Goal: Task Accomplishment & Management: Use online tool/utility

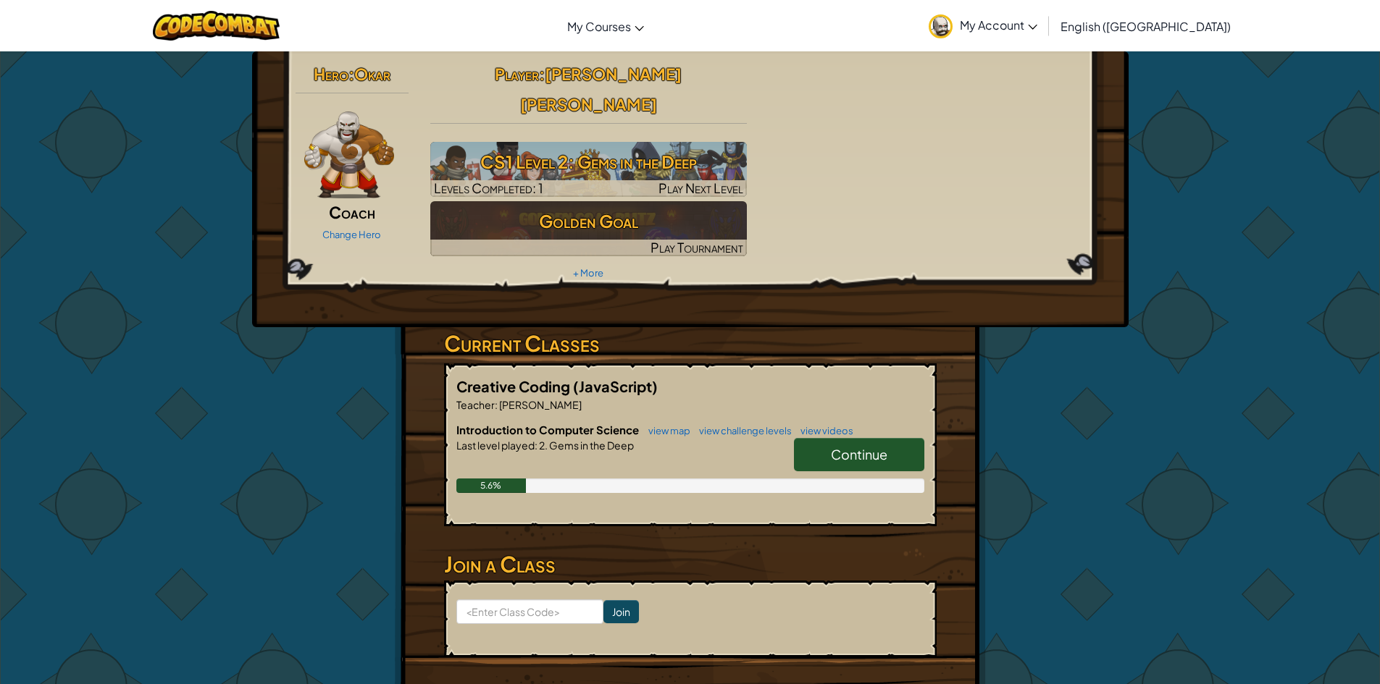
click at [912, 438] on link "Continue" at bounding box center [859, 454] width 130 height 33
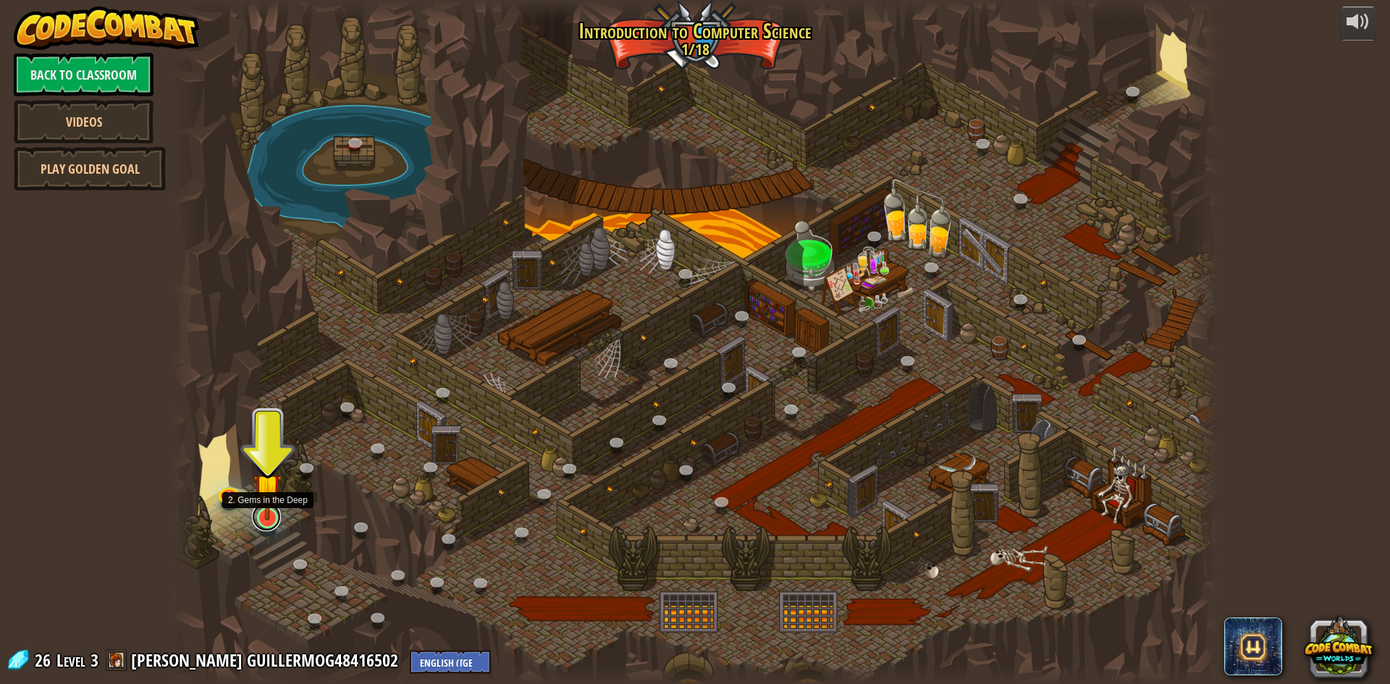
click at [270, 520] on link at bounding box center [266, 517] width 29 height 29
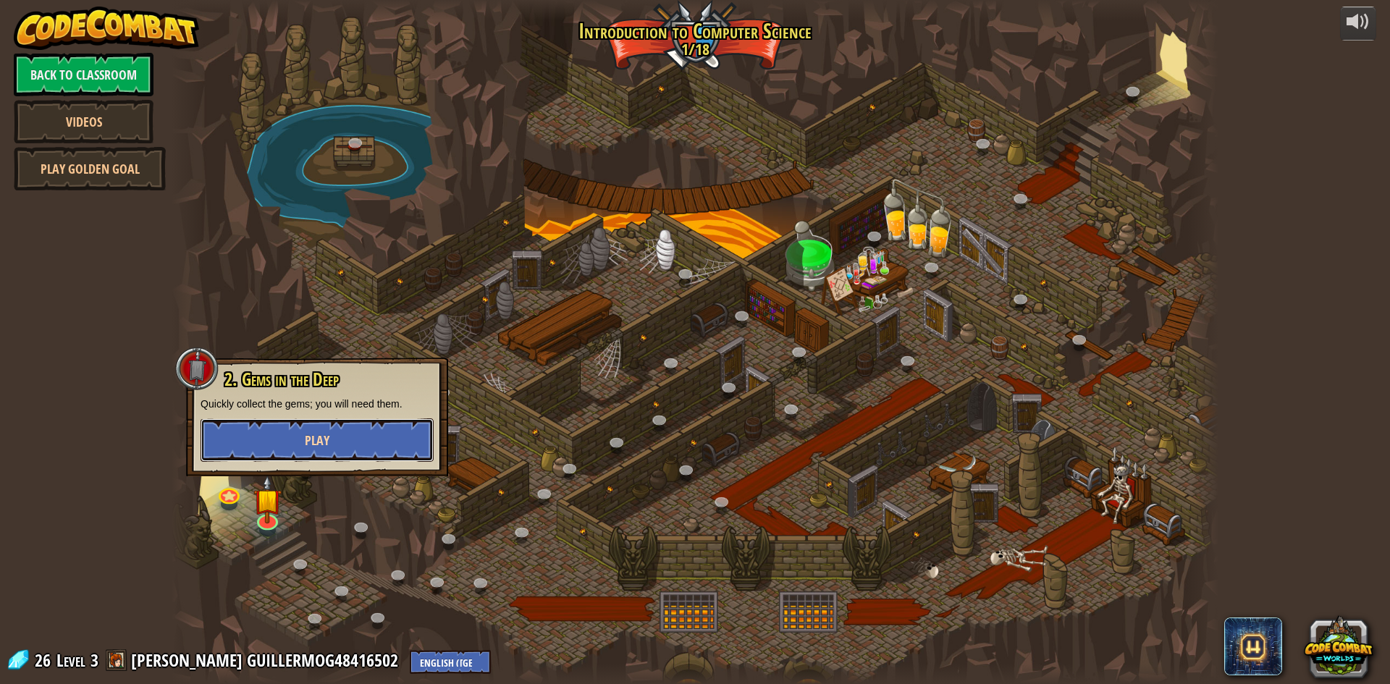
click at [361, 449] on button "Play" at bounding box center [317, 440] width 233 height 43
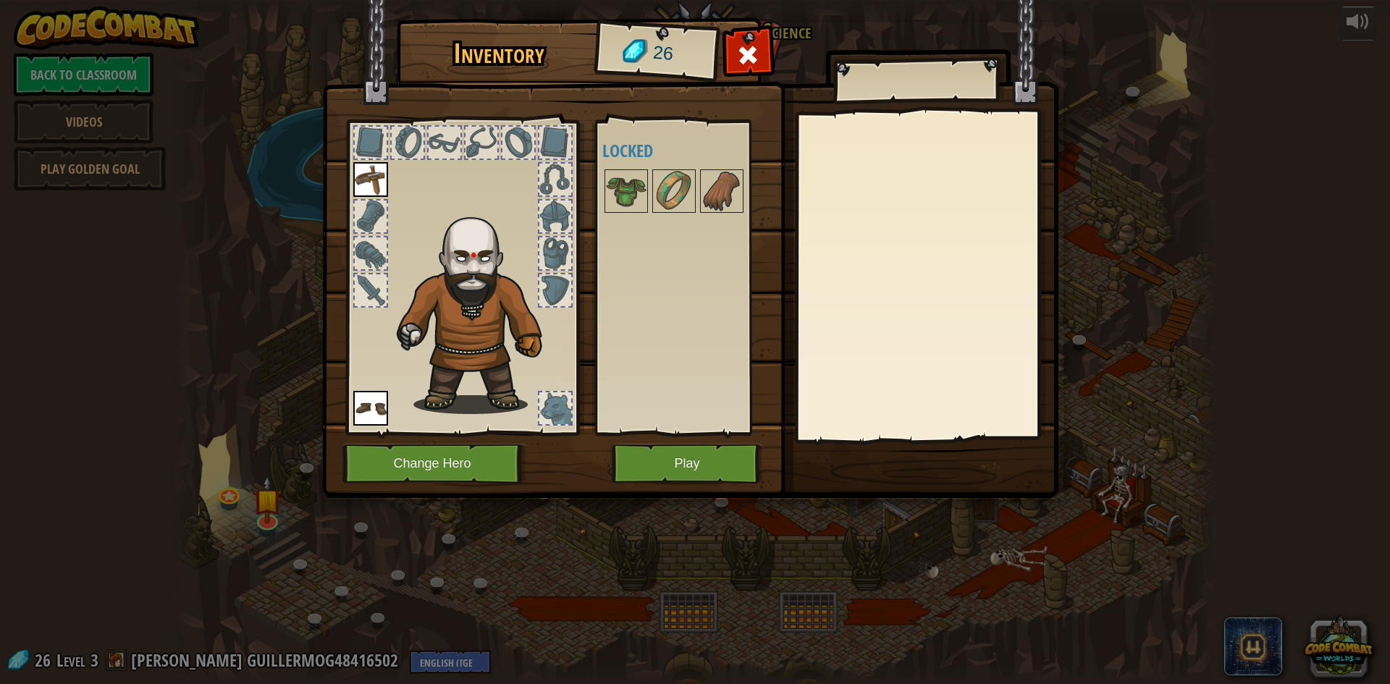
click at [662, 546] on div "Inventory 26 Available Equip Equip (double-click to equip) Locked Equip Unequip…" at bounding box center [695, 342] width 1390 height 684
click at [682, 452] on button "Play" at bounding box center [687, 464] width 151 height 40
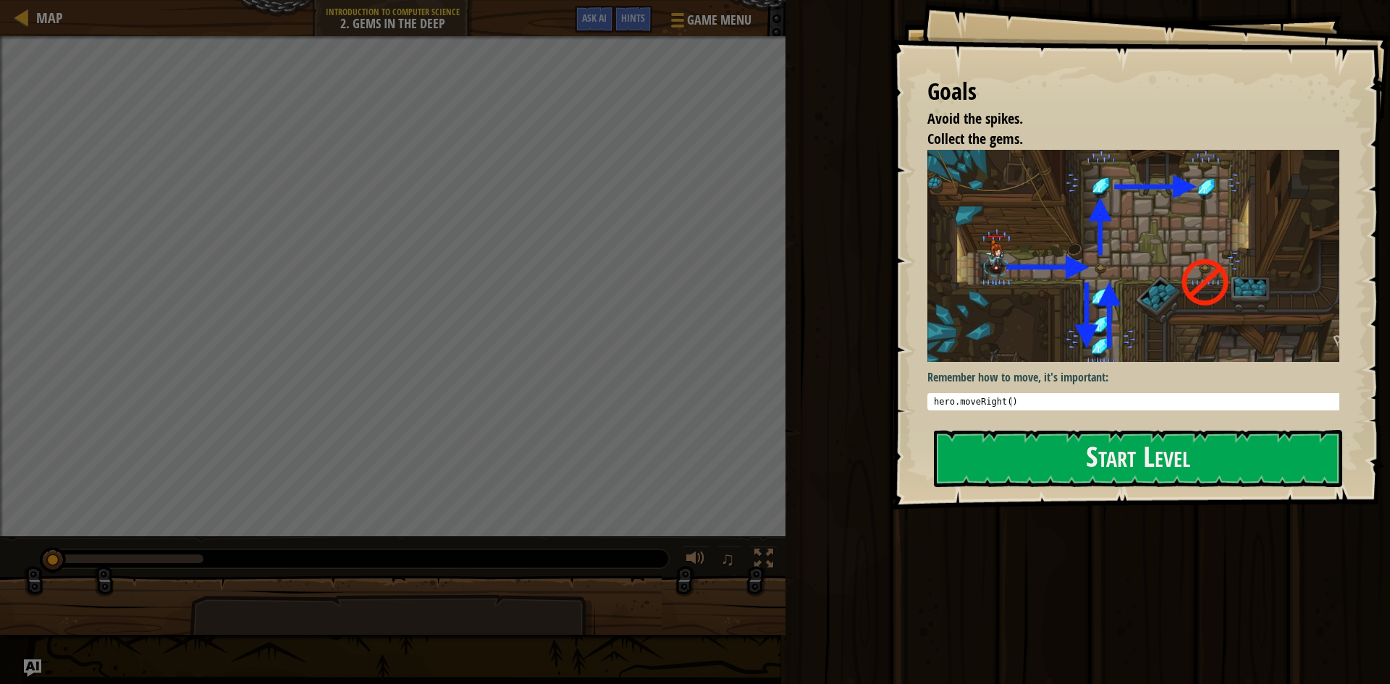
type textarea "hero.moveRight()"
click at [1053, 397] on div "hero . moveRight ( )" at bounding box center [1139, 412] width 416 height 30
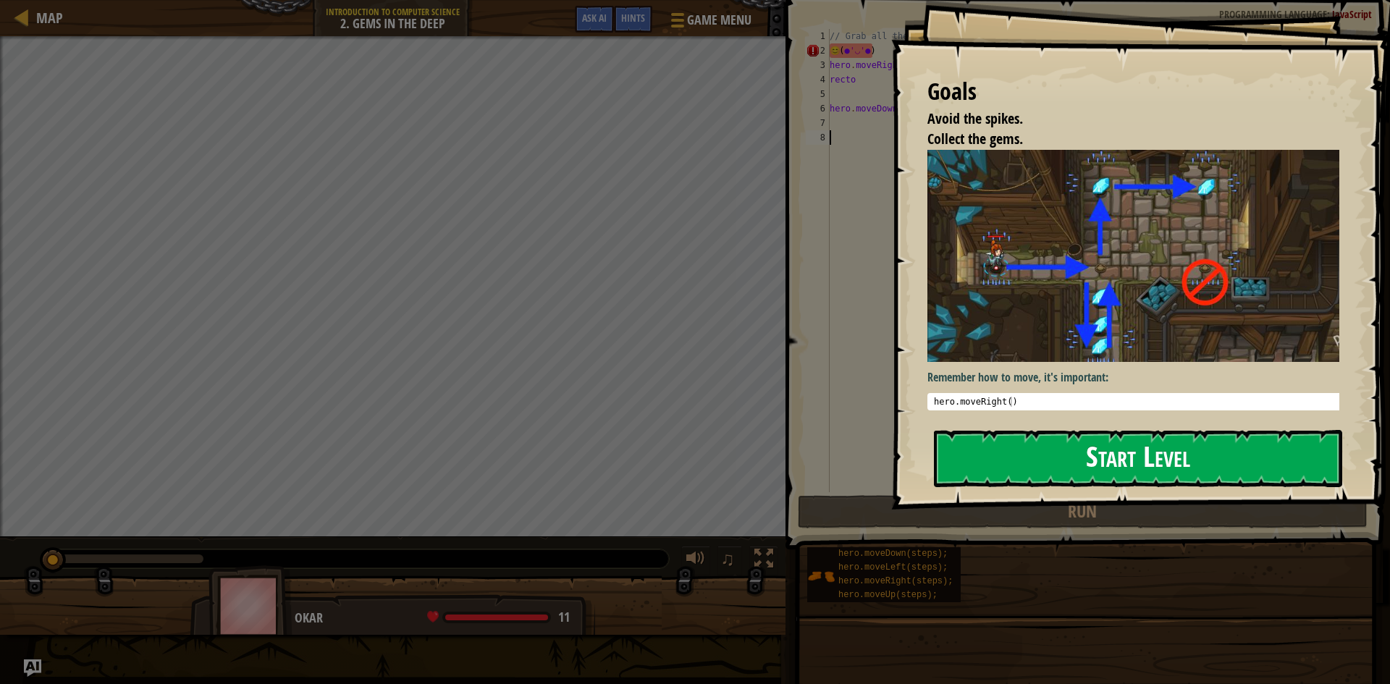
drag, startPoint x: 1158, startPoint y: 475, endPoint x: 1165, endPoint y: 465, distance: 12.5
click at [1163, 467] on button "Start Level" at bounding box center [1138, 458] width 408 height 57
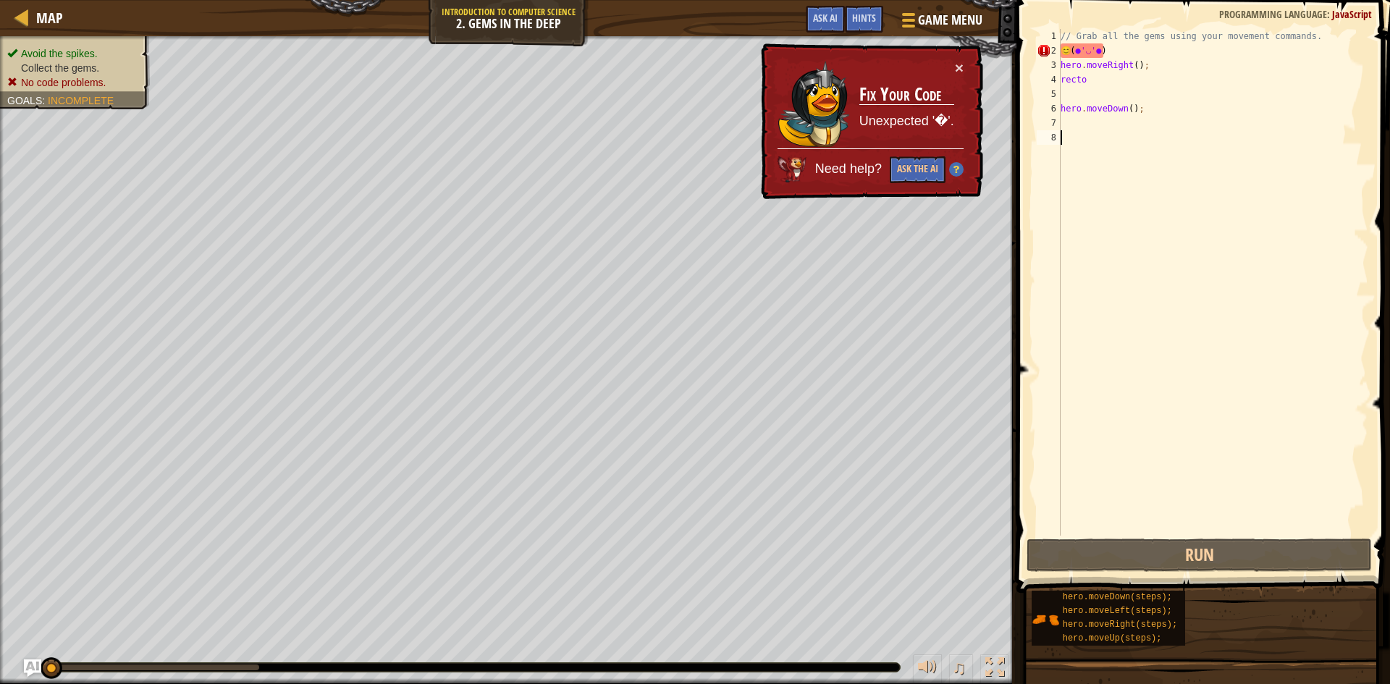
click at [1098, 382] on div "// Grab all the gems using your movement commands. 😊 ( ● '◡' ● ) hero . moveRig…" at bounding box center [1213, 297] width 311 height 536
click at [1091, 140] on div "// Grab all the gems using your movement commands. 😊 ( ● '◡' ● ) hero . moveRig…" at bounding box center [1213, 297] width 311 height 536
type textarea "m"
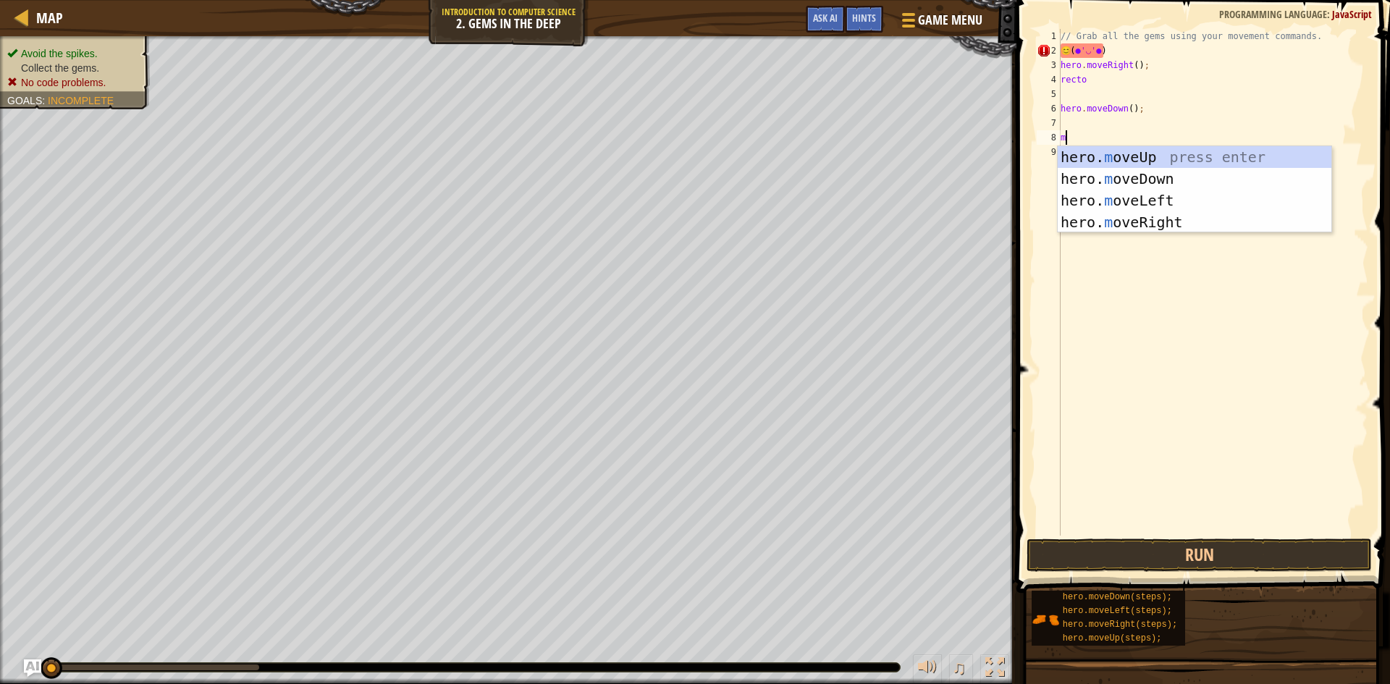
scroll to position [7, 0]
click at [1137, 175] on div "hero. m oveUp press enter hero. m oveDown press enter hero. m oveLeft press ent…" at bounding box center [1195, 211] width 274 height 130
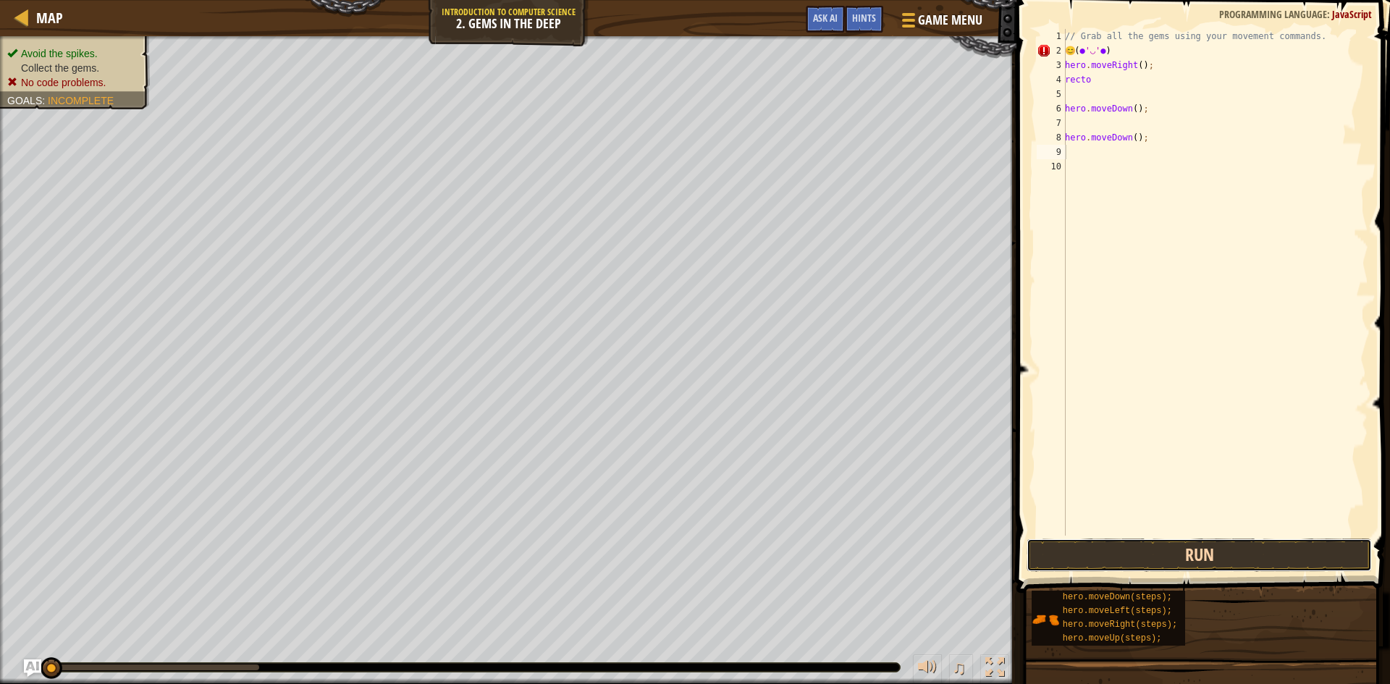
click at [1191, 551] on button "Run" at bounding box center [1199, 555] width 345 height 33
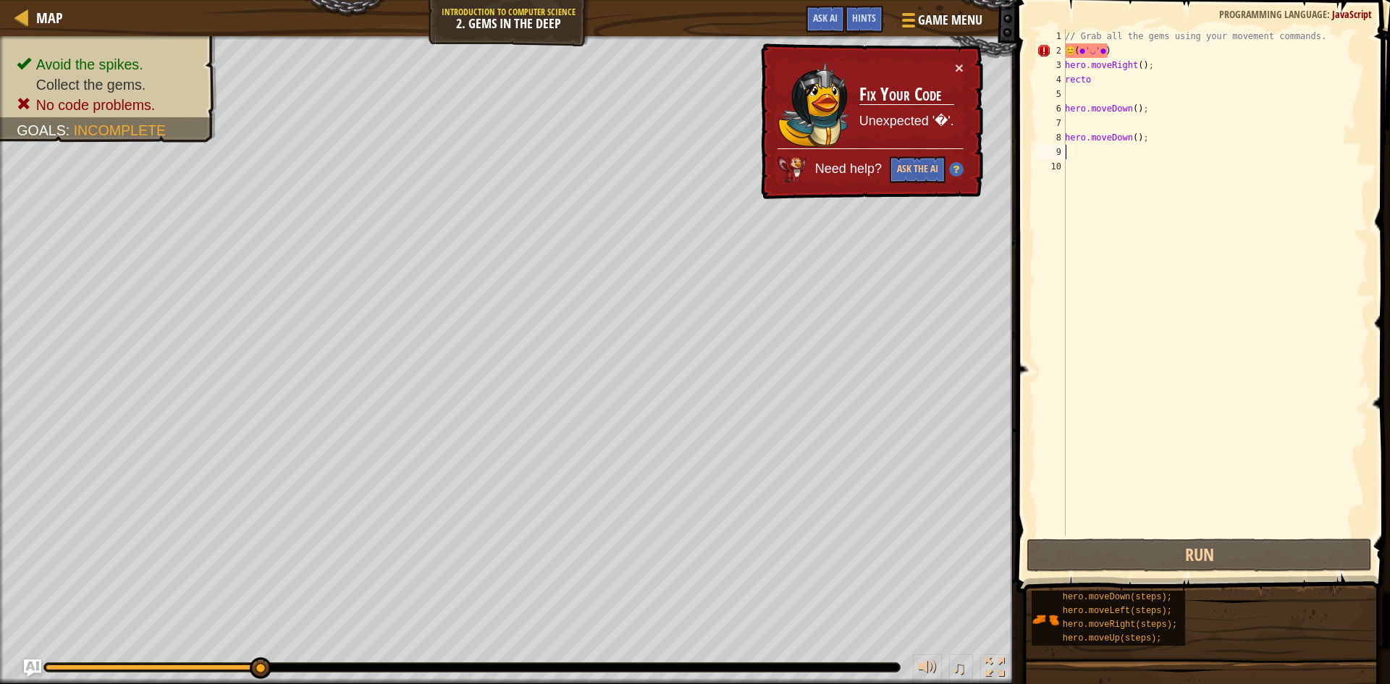
click at [1175, 183] on div "// Grab all the gems using your movement commands. 😊 ( ● '◡' ● ) hero . moveRig…" at bounding box center [1215, 297] width 306 height 536
click at [1129, 170] on div "// Grab all the gems using your movement commands. 😊 ( ● '◡' ● ) hero . moveRig…" at bounding box center [1215, 297] width 306 height 536
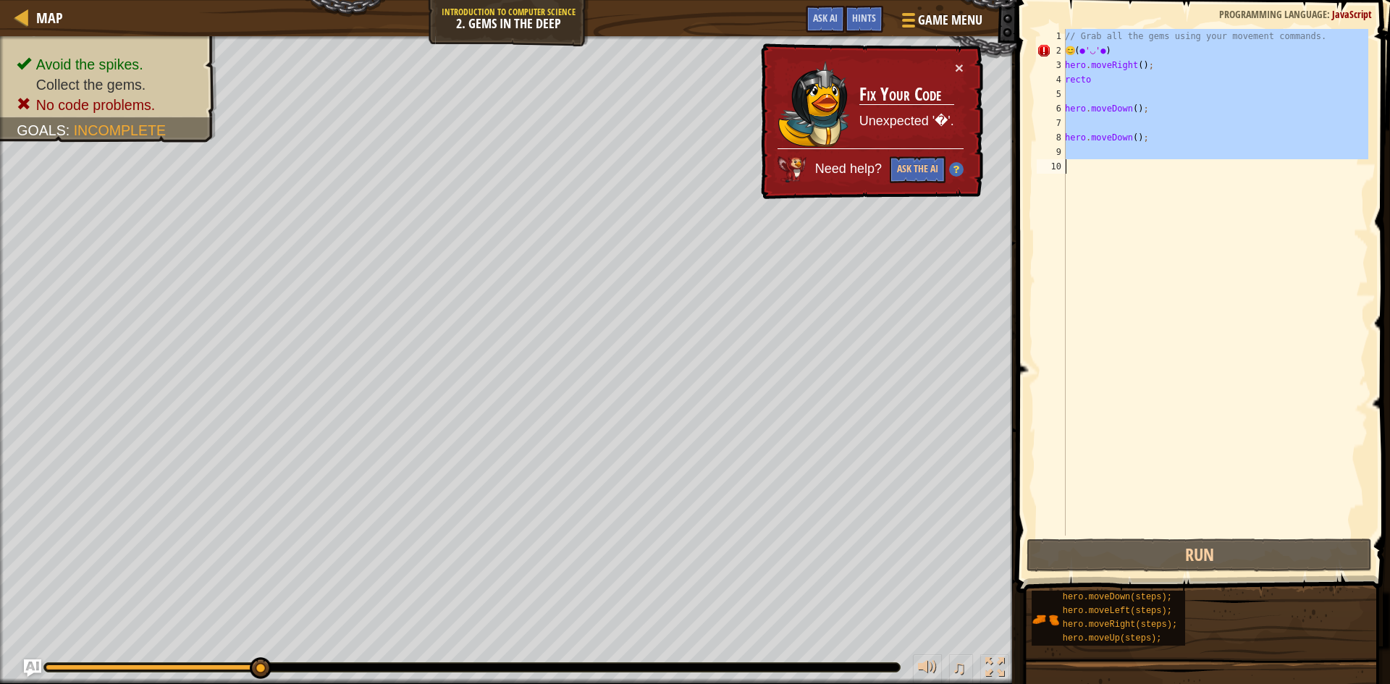
click at [1129, 170] on div "// Grab all the gems using your movement commands. 😊 ( ● '◡' ● ) hero . moveRig…" at bounding box center [1215, 297] width 306 height 536
click at [1129, 170] on div "// Grab all the gems using your movement commands. 😊 ( ● '◡' ● ) hero . moveRig…" at bounding box center [1215, 282] width 306 height 507
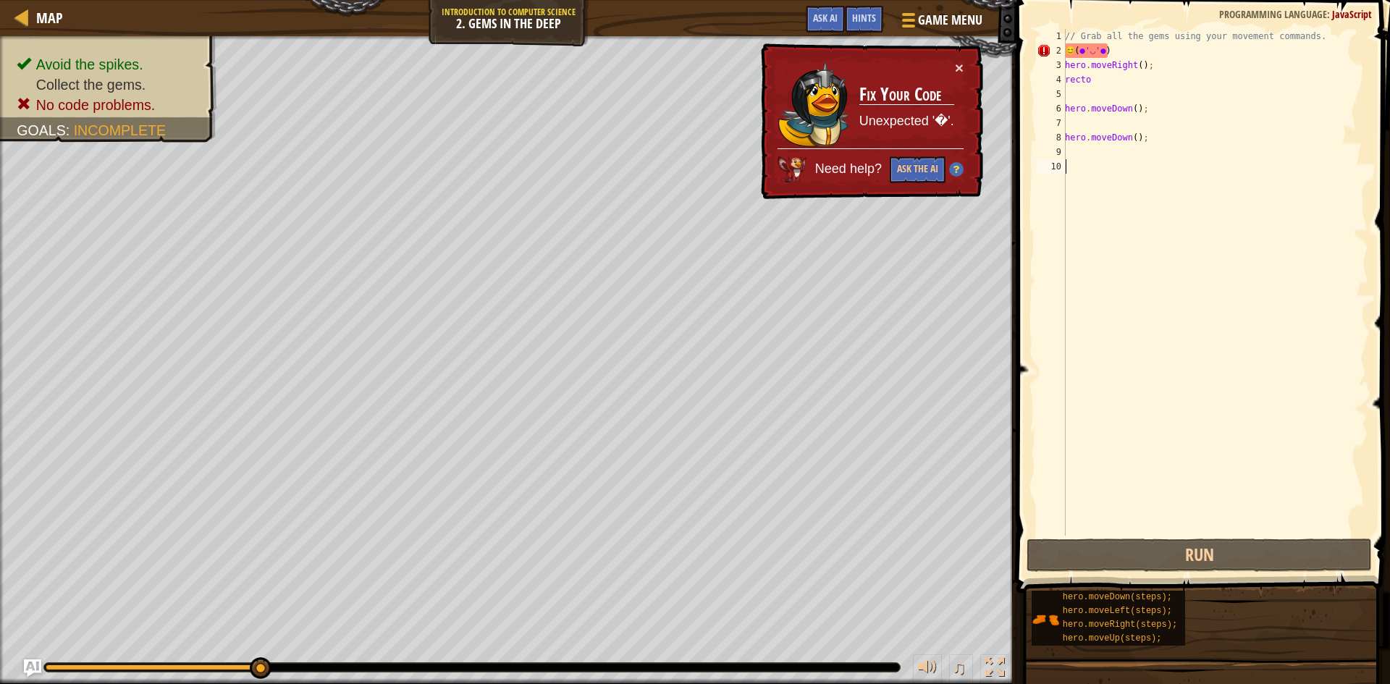
click at [1120, 162] on div "// Grab all the gems using your movement commands. 😊 ( ● '◡' ● ) hero . moveRig…" at bounding box center [1215, 297] width 306 height 536
type textarea "m"
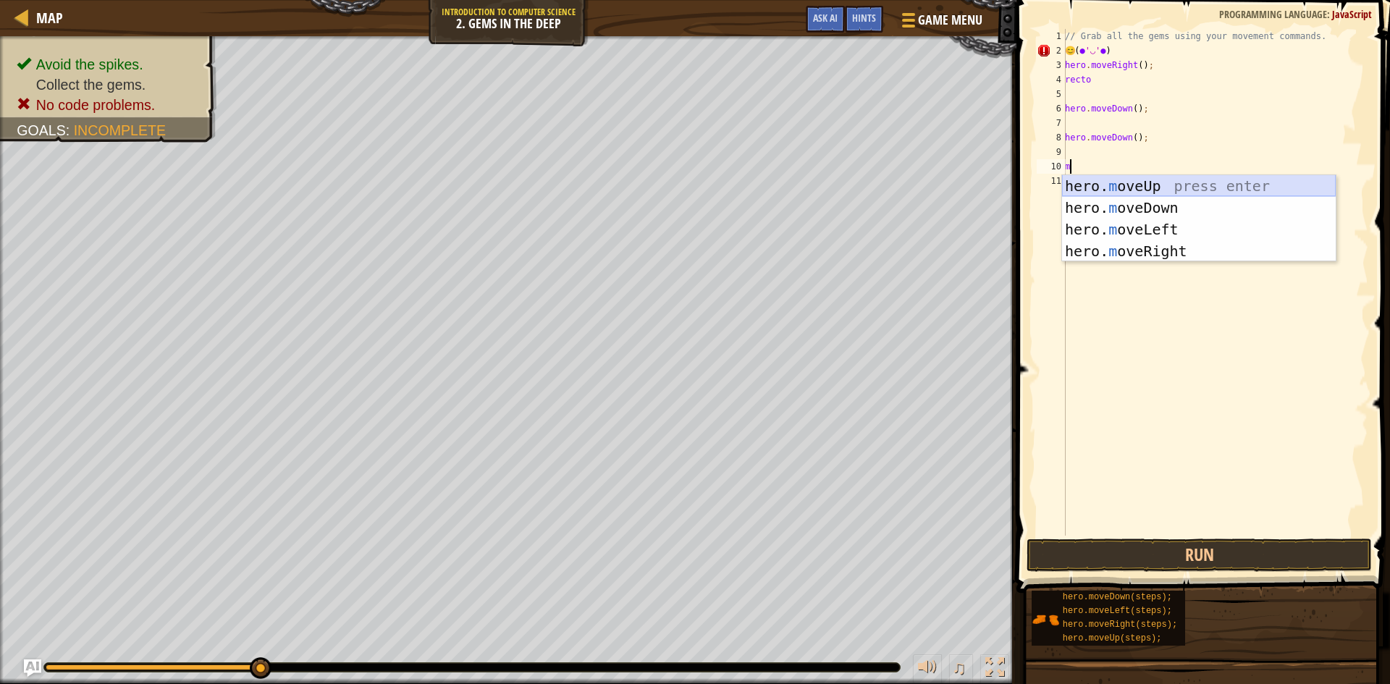
click at [1134, 189] on div "hero. m oveUp press enter hero. m oveDown press enter hero. m oveLeft press ent…" at bounding box center [1199, 240] width 274 height 130
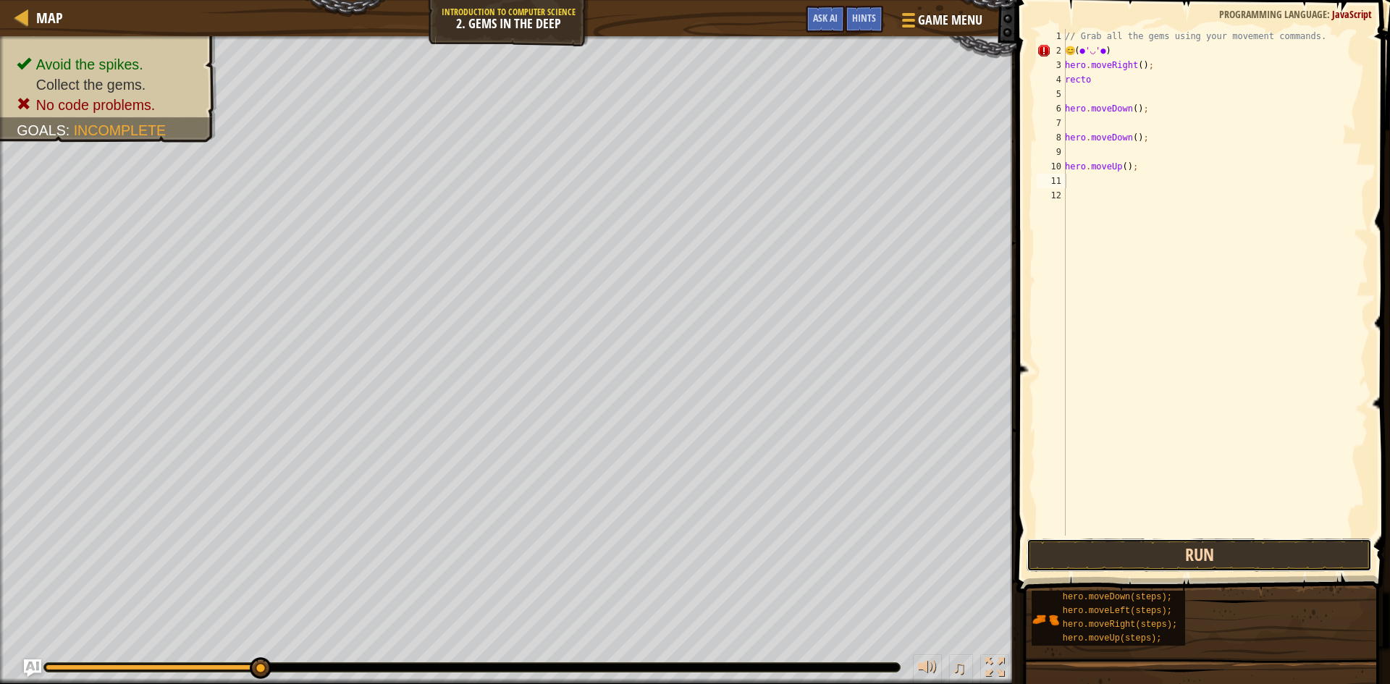
click at [1179, 550] on button "Run" at bounding box center [1199, 555] width 345 height 33
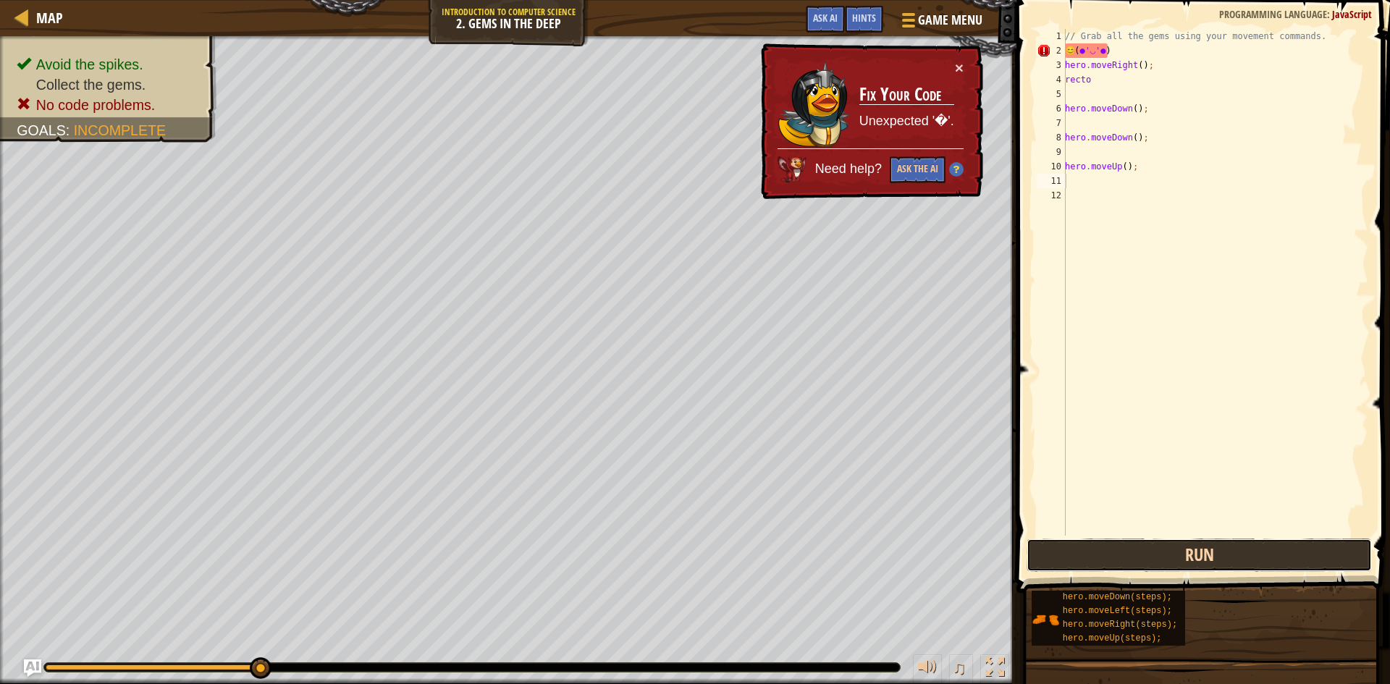
click at [1150, 550] on button "Run" at bounding box center [1199, 555] width 345 height 33
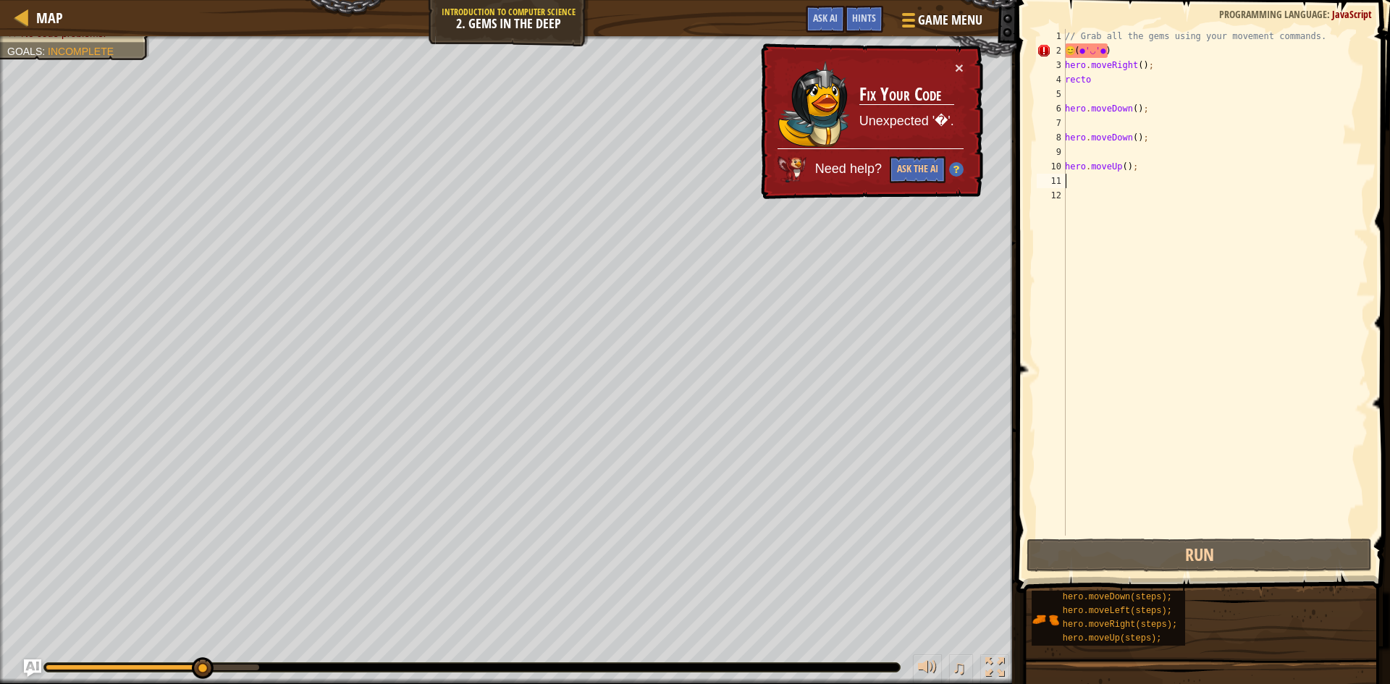
click at [877, 146] on td "Fix Your Code Unexpected '�'." at bounding box center [907, 104] width 96 height 88
drag, startPoint x: 898, startPoint y: 165, endPoint x: 922, endPoint y: 161, distance: 24.3
click at [903, 164] on button "Ask the AI" at bounding box center [917, 170] width 56 height 28
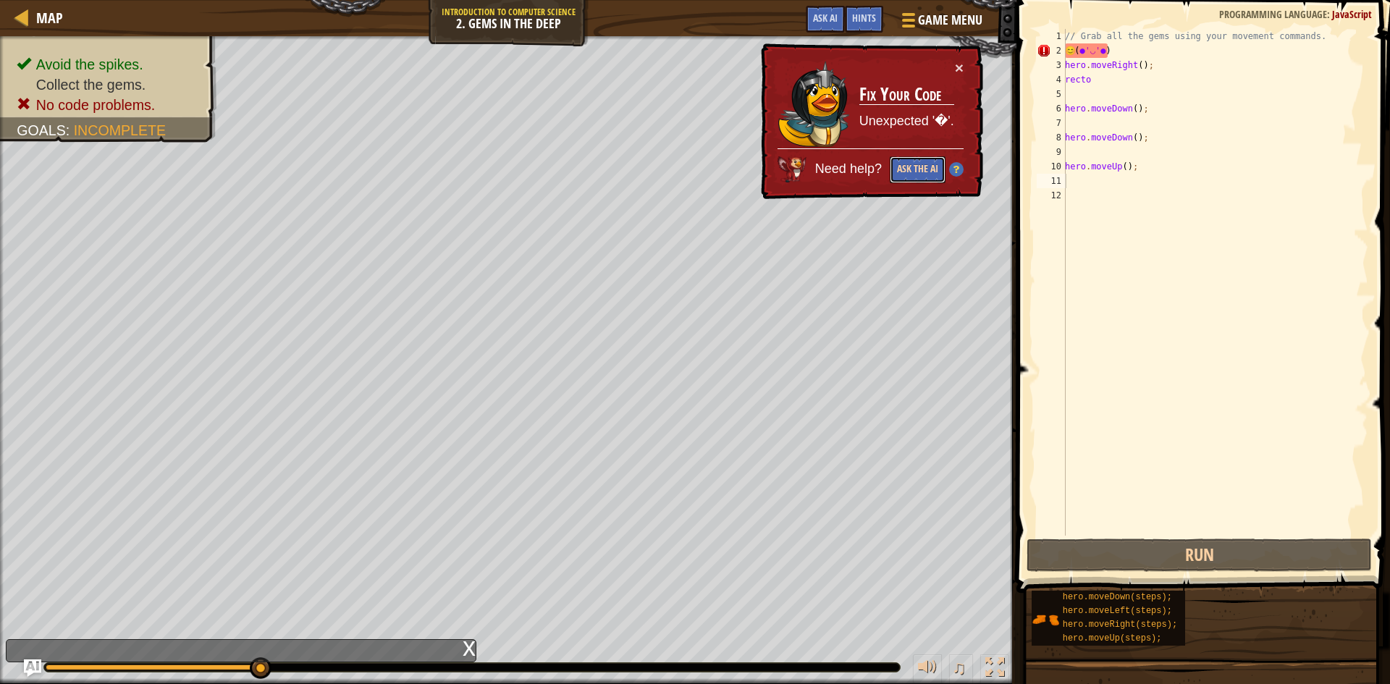
click at [922, 161] on button "Ask the AI" at bounding box center [919, 169] width 56 height 28
click at [954, 159] on div "Need help? Ask the AI" at bounding box center [869, 165] width 187 height 38
click at [957, 159] on div "Need help? Ask the AI" at bounding box center [871, 165] width 186 height 35
drag, startPoint x: 1042, startPoint y: 146, endPoint x: 1042, endPoint y: 156, distance: 9.4
click at [1042, 156] on div "9" at bounding box center [1051, 152] width 29 height 14
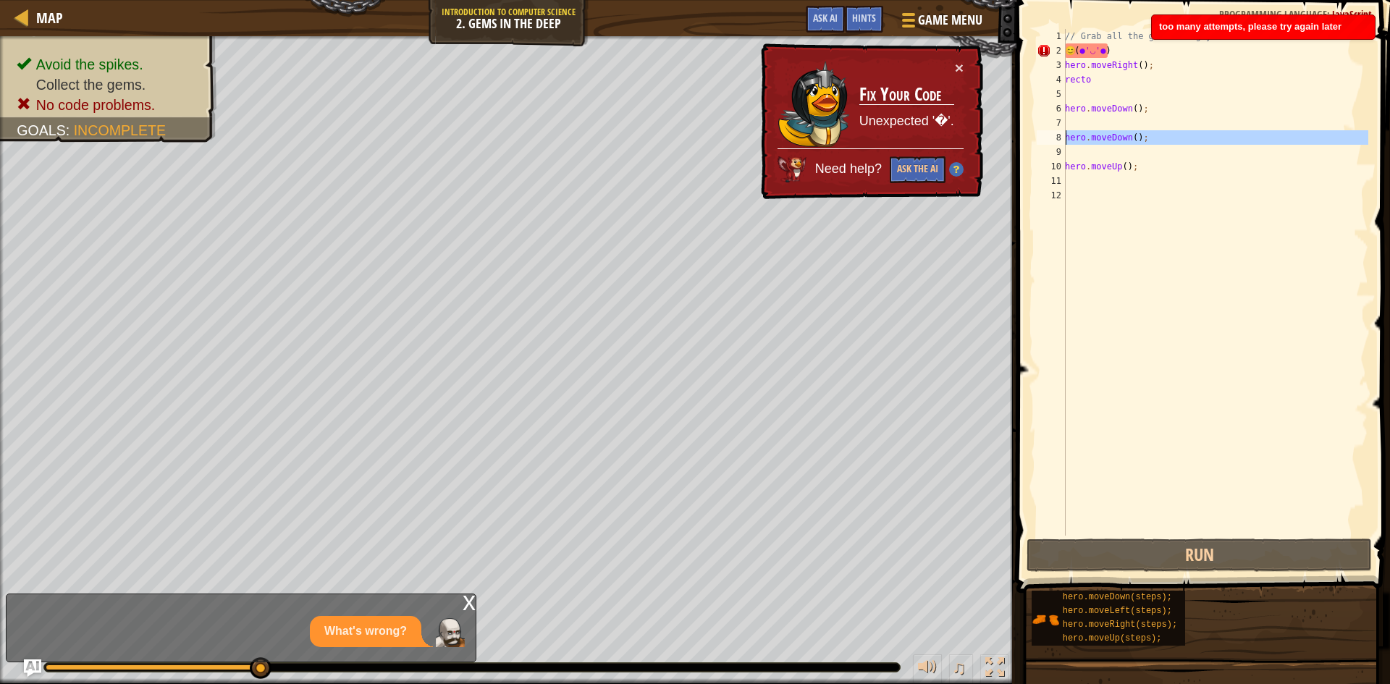
drag, startPoint x: 1063, startPoint y: 142, endPoint x: 1070, endPoint y: 133, distance: 11.3
click at [1070, 133] on div "1 2 3 4 5 6 7 8 9 10 11 12 // Grab all the gems using your movement commands. 😊…" at bounding box center [1201, 282] width 335 height 507
click at [1125, 75] on div "// Grab all the gems using your movement commands. 😊 ( ● '◡' ● ) hero . moveRig…" at bounding box center [1215, 297] width 306 height 536
drag, startPoint x: 1163, startPoint y: 141, endPoint x: 1170, endPoint y: 134, distance: 9.7
click at [1167, 137] on div "// Grab all the gems using your movement commands. 😊 ( ● '◡' ● ) hero . moveRig…" at bounding box center [1215, 297] width 306 height 536
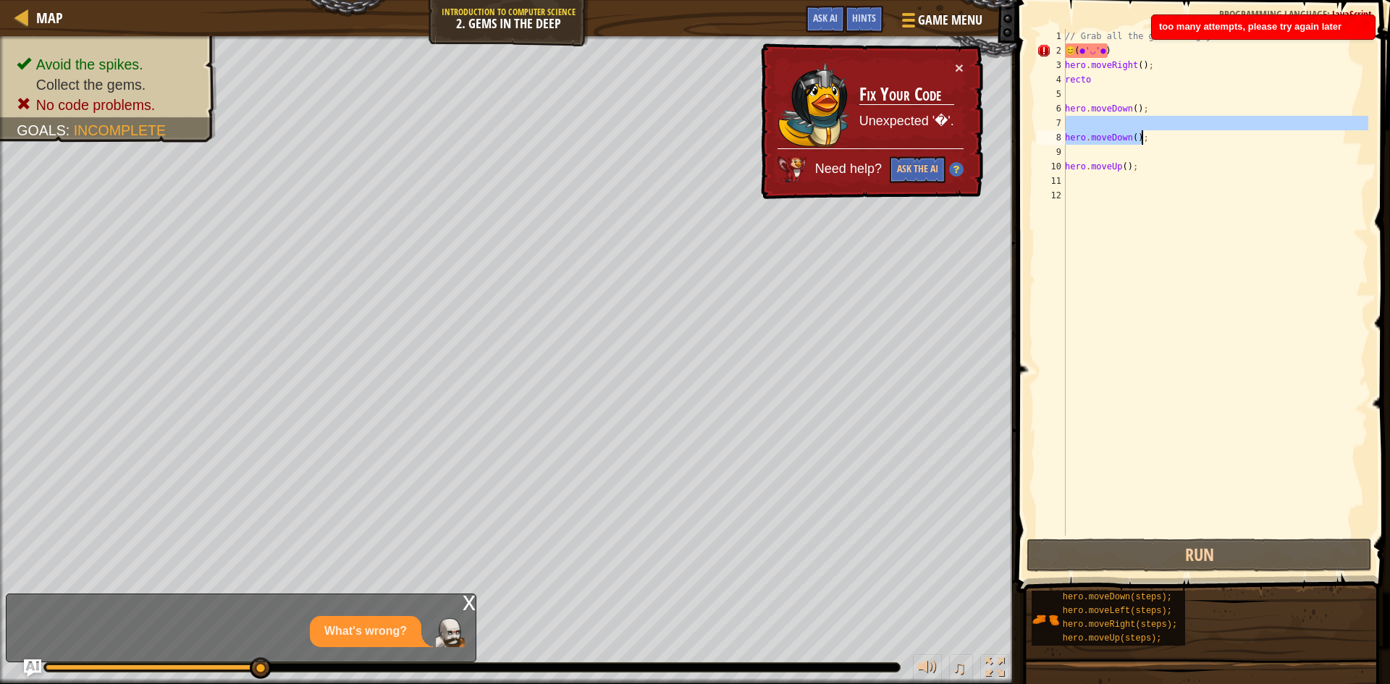
type textarea "hero.moveDown();"
drag, startPoint x: 1170, startPoint y: 117, endPoint x: 1167, endPoint y: 103, distance: 14.1
click at [1169, 109] on div "// Grab all the gems using your movement commands. 😊 ( ● '◡' ● ) hero . moveRig…" at bounding box center [1215, 297] width 306 height 536
click at [1167, 103] on div "// Grab all the gems using your movement commands. 😊 ( ● '◡' ● ) hero . moveRig…" at bounding box center [1215, 297] width 306 height 536
drag, startPoint x: 1167, startPoint y: 103, endPoint x: 1167, endPoint y: 114, distance: 11.6
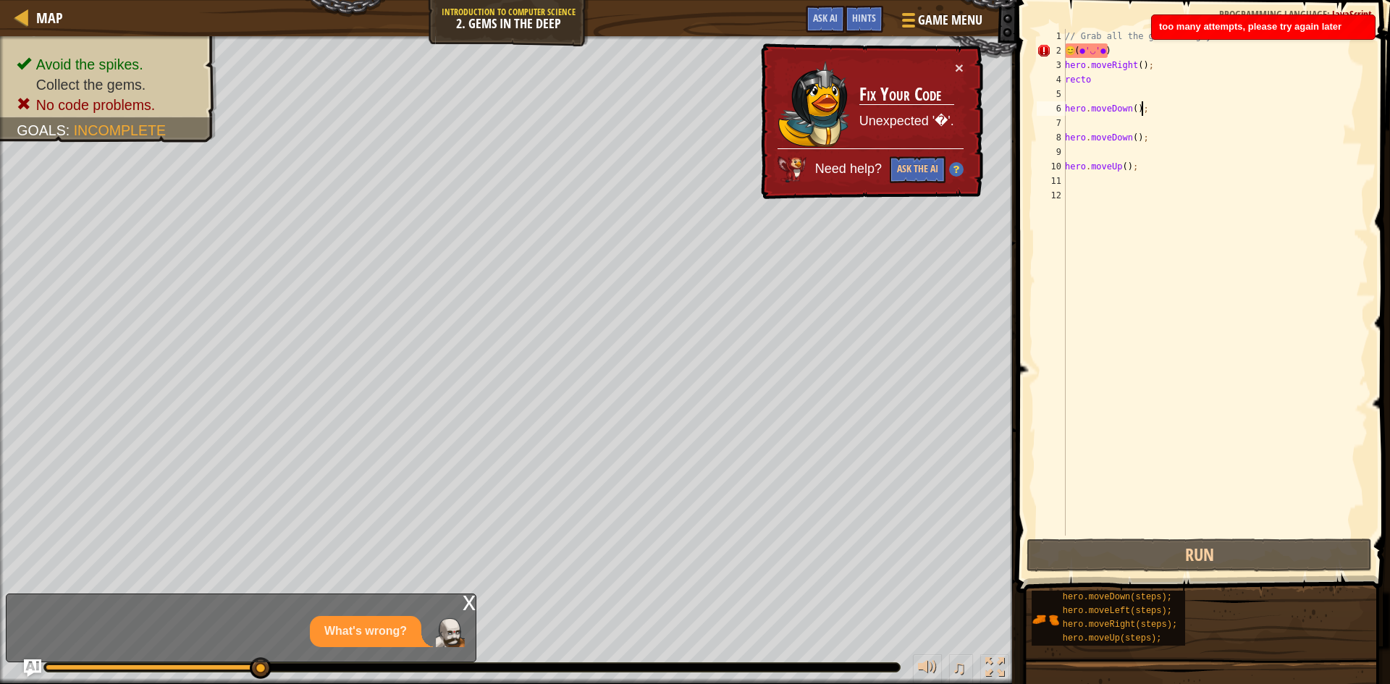
click at [1167, 114] on div "// Grab all the gems using your movement commands. 😊 ( ● '◡' ● ) hero . moveRig…" at bounding box center [1215, 297] width 306 height 536
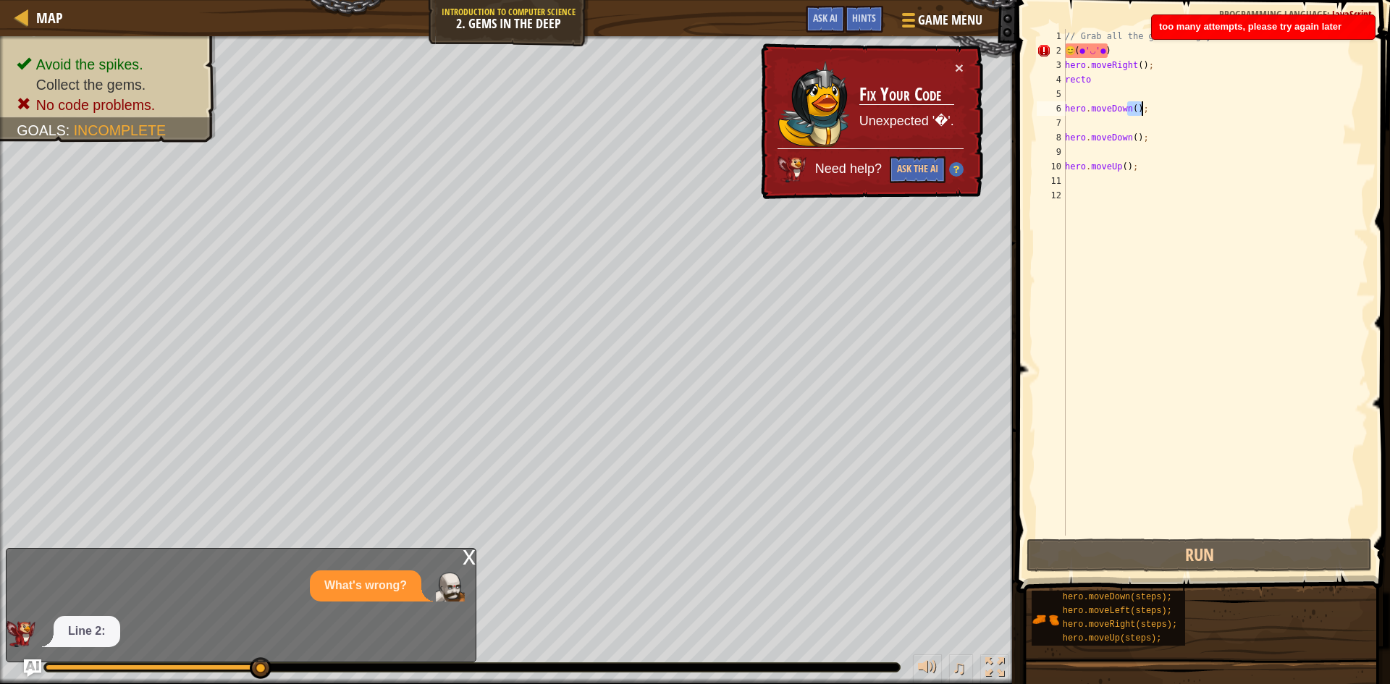
click at [1167, 114] on div "// Grab all the gems using your movement commands. 😊 ( ● '◡' ● ) hero . moveRig…" at bounding box center [1215, 282] width 306 height 507
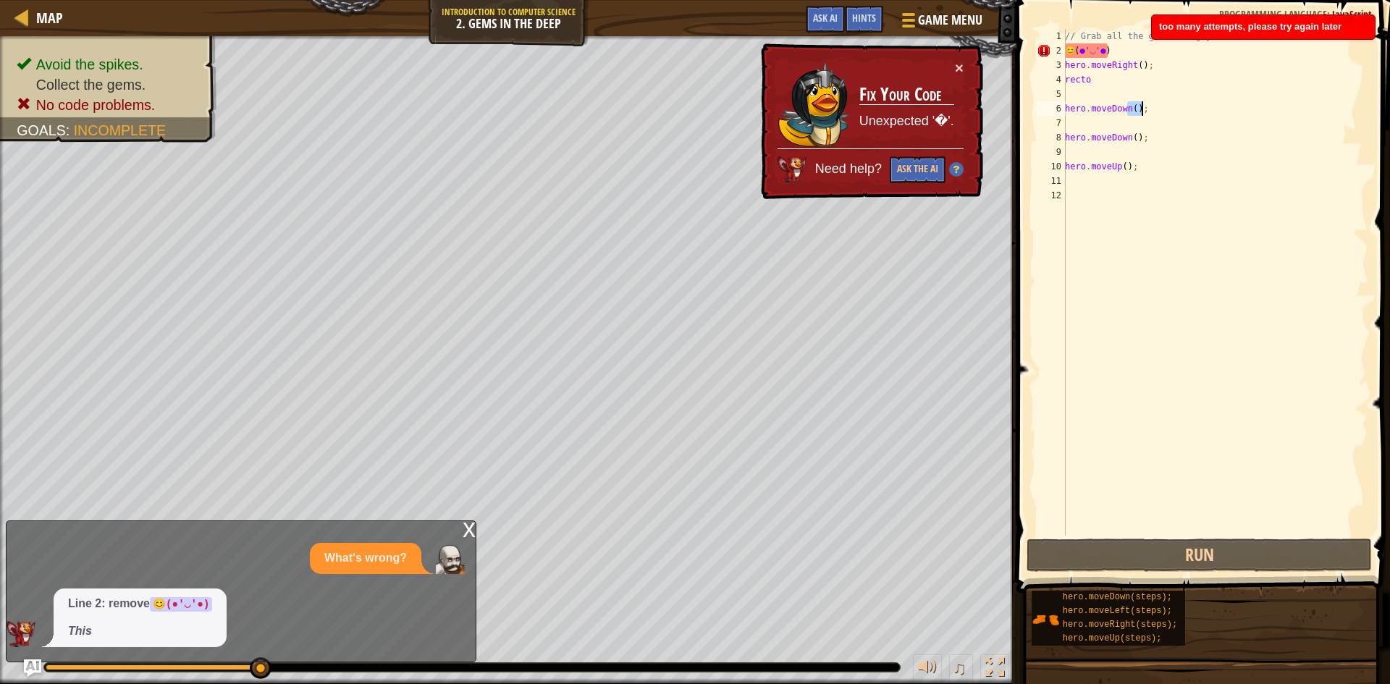
click at [1167, 114] on div "// Grab all the gems using your movement commands. 😊 ( ● '◡' ● ) hero . moveRig…" at bounding box center [1215, 297] width 306 height 536
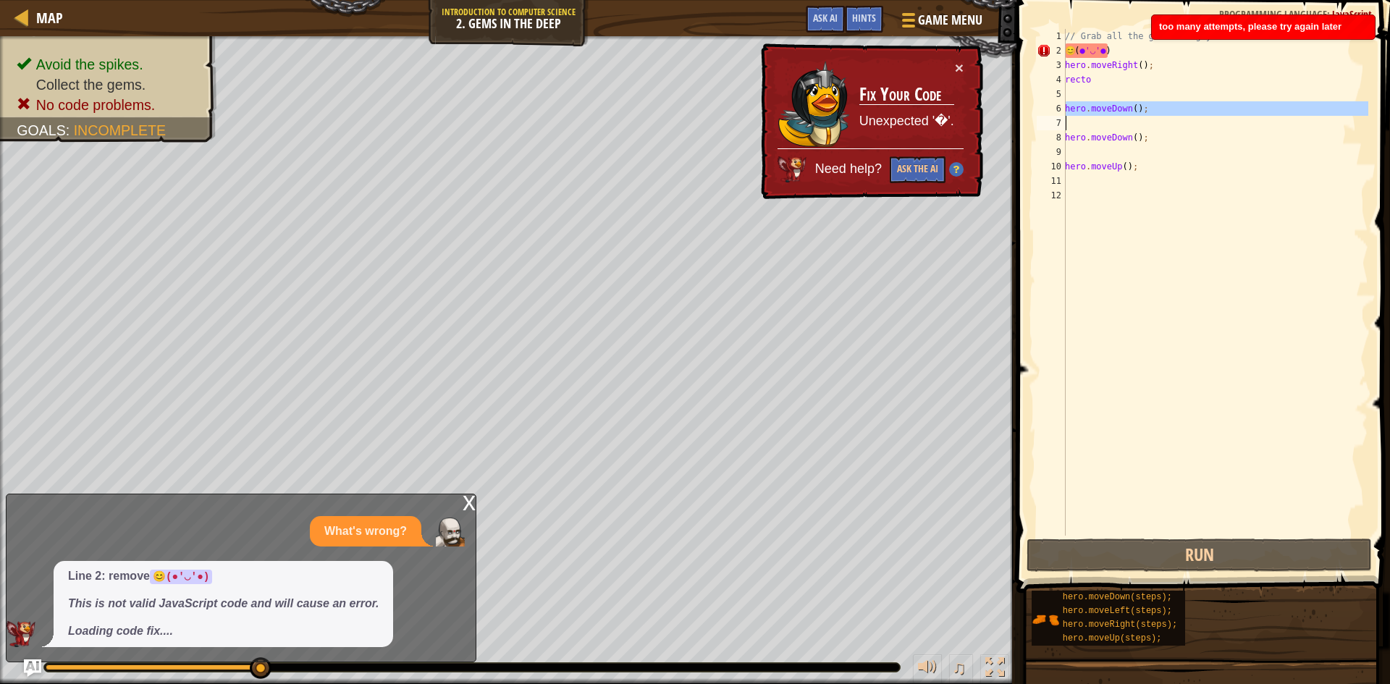
type textarea "hero.moveDown();"
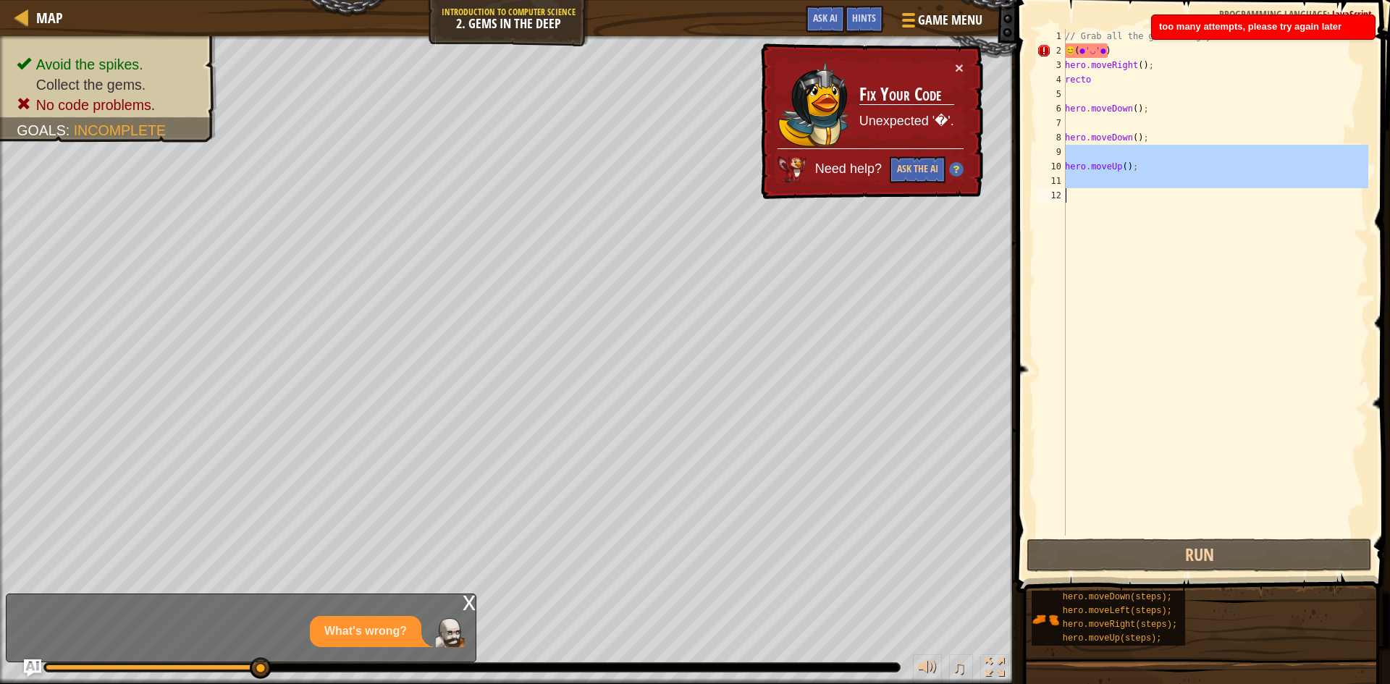
drag, startPoint x: 1170, startPoint y: 282, endPoint x: 1120, endPoint y: 311, distance: 57.1
click at [1060, 364] on div "1 2 3 4 5 6 7 8 9 10 11 12 // Grab all the gems using your movement commands. 😊…" at bounding box center [1201, 282] width 335 height 507
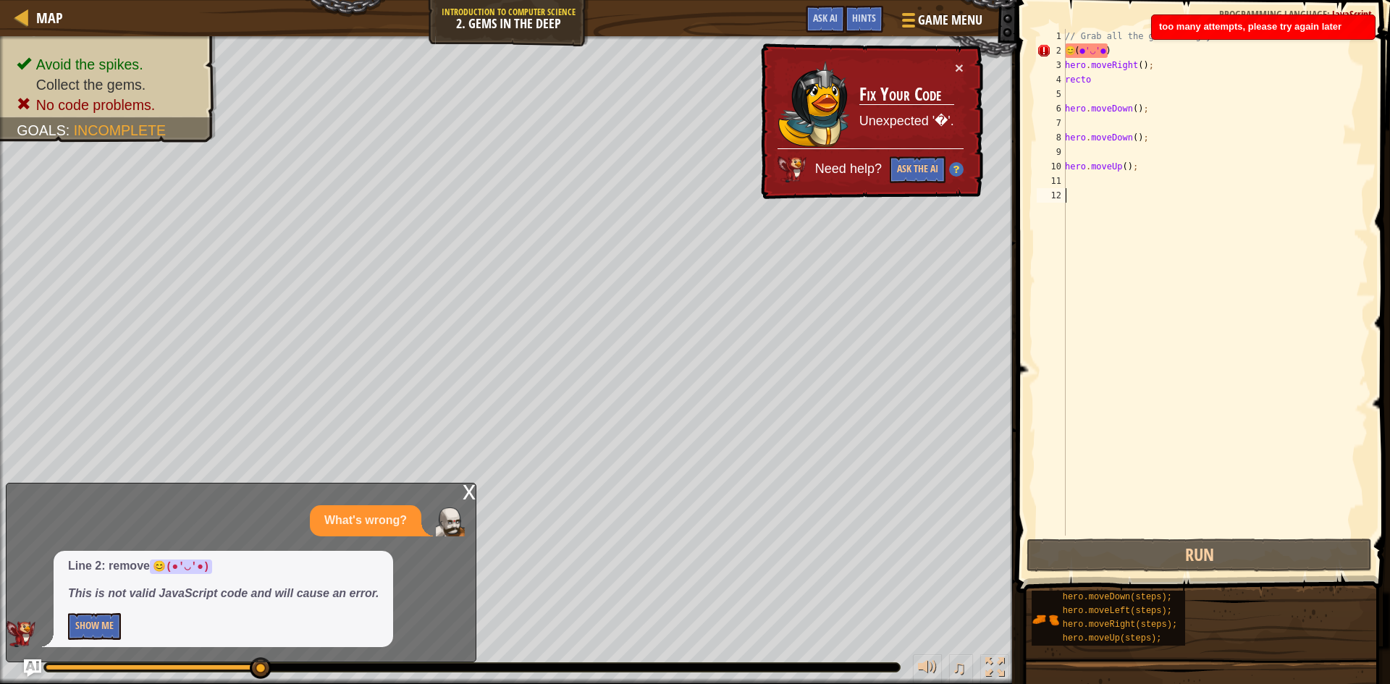
click at [1067, 412] on div "1 2 3 4 5 6 7 8 9 10 11 12 // Grab all the gems using your movement commands. 😊…" at bounding box center [1201, 282] width 335 height 507
drag, startPoint x: 1082, startPoint y: 461, endPoint x: 1088, endPoint y: 481, distance: 20.6
click at [1083, 480] on div "// Grab all the gems using your movement commands. 😊 ( ● '◡' ● ) hero . moveRig…" at bounding box center [1215, 297] width 306 height 536
click at [76, 624] on button "Show Me" at bounding box center [94, 626] width 53 height 27
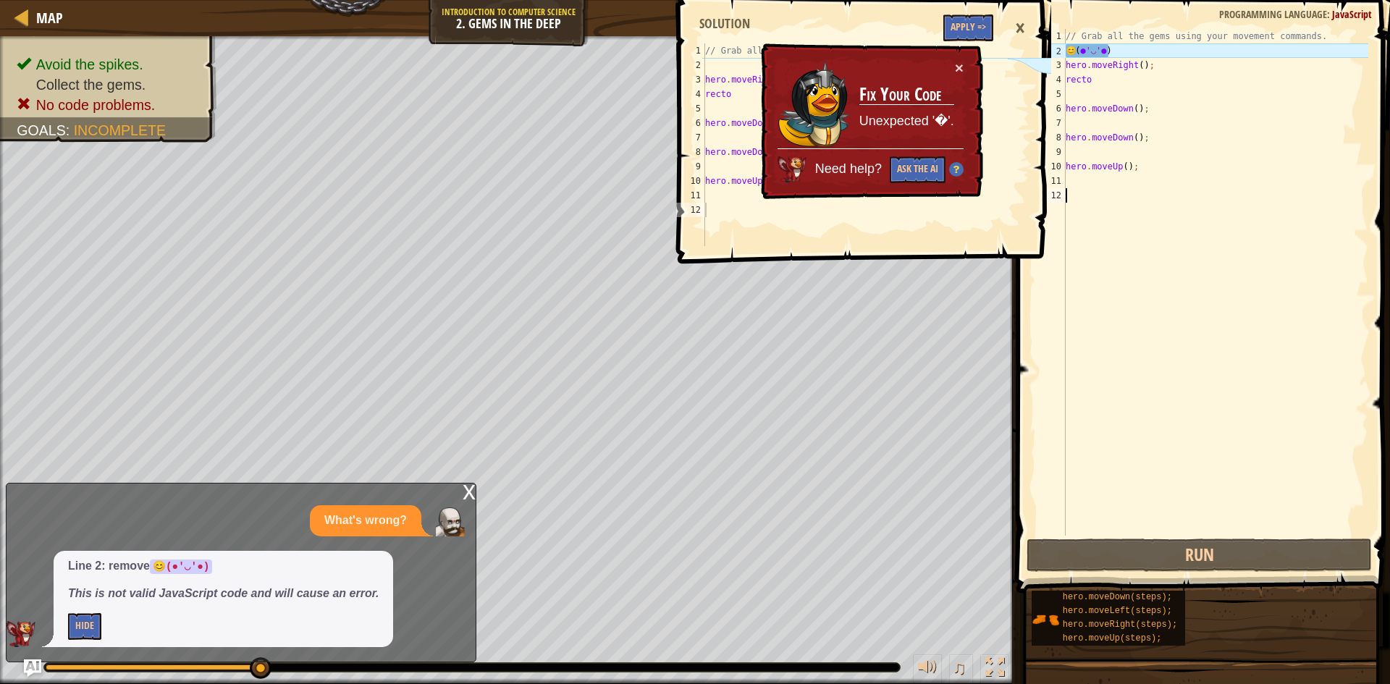
click at [725, 175] on div "// Grab all the gems using your movement commands. hero . moveRight ( ) ; recto…" at bounding box center [855, 159] width 306 height 232
type textarea "hero.moveUp();"
drag, startPoint x: 784, startPoint y: 196, endPoint x: 817, endPoint y: 199, distance: 32.7
click at [816, 199] on div "× Fix Your Code Unexpected '�'. Need help? Ask the AI" at bounding box center [871, 121] width 228 height 159
click at [956, 69] on button "×" at bounding box center [960, 69] width 9 height 15
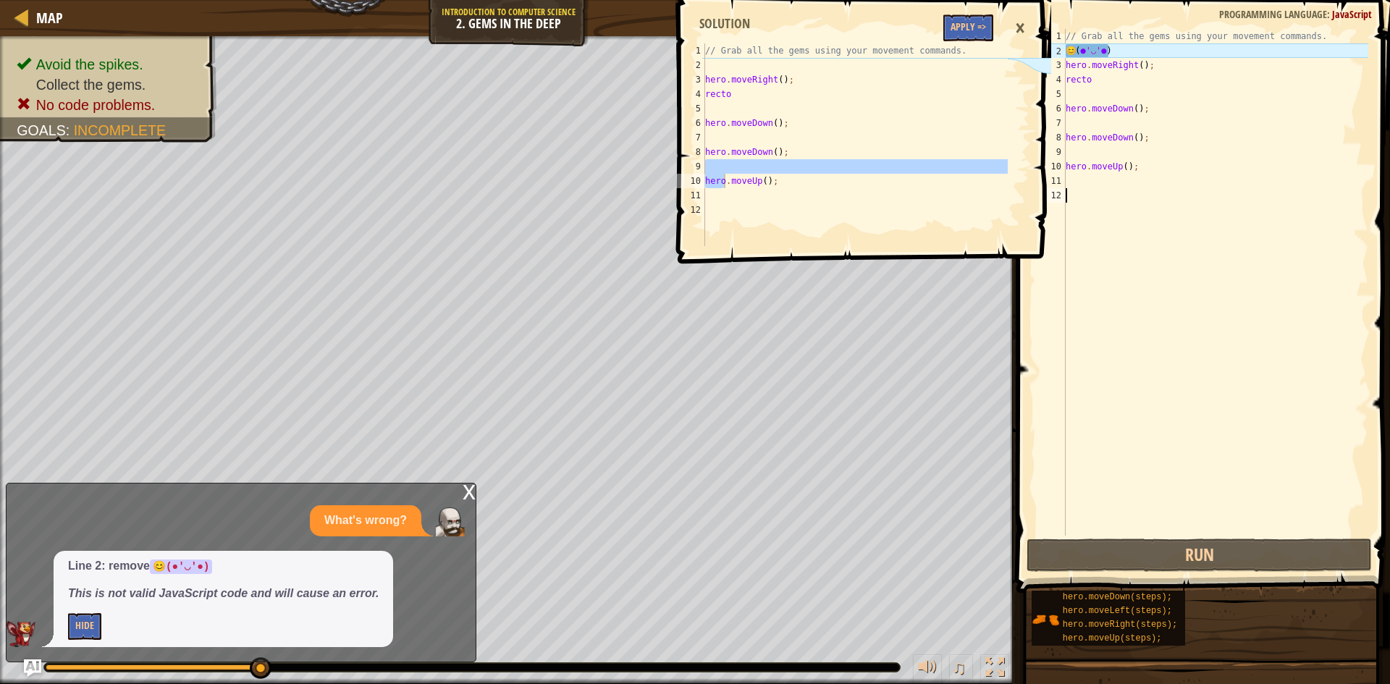
click at [1077, 230] on div "// Grab all the gems using your movement commands. 😊 ( ● '◡' ● ) hero . moveRig…" at bounding box center [1216, 297] width 306 height 536
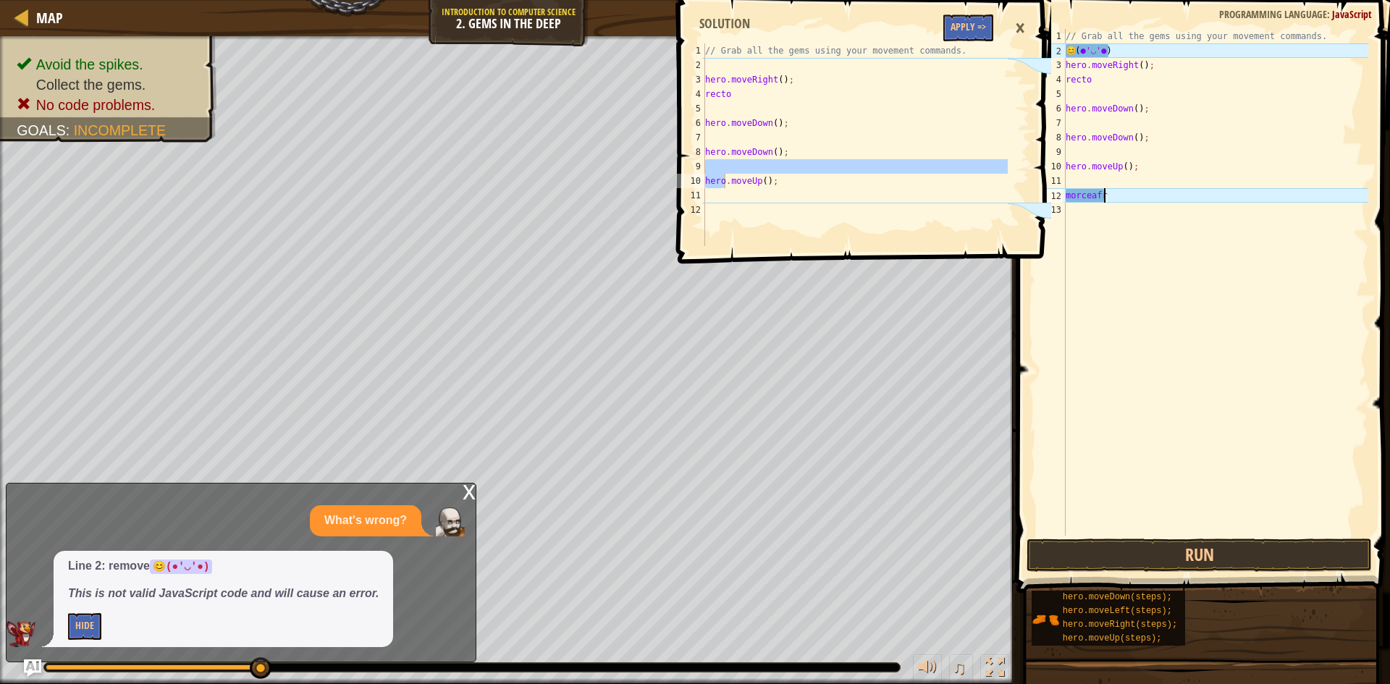
scroll to position [7, 1]
type textarea "m"
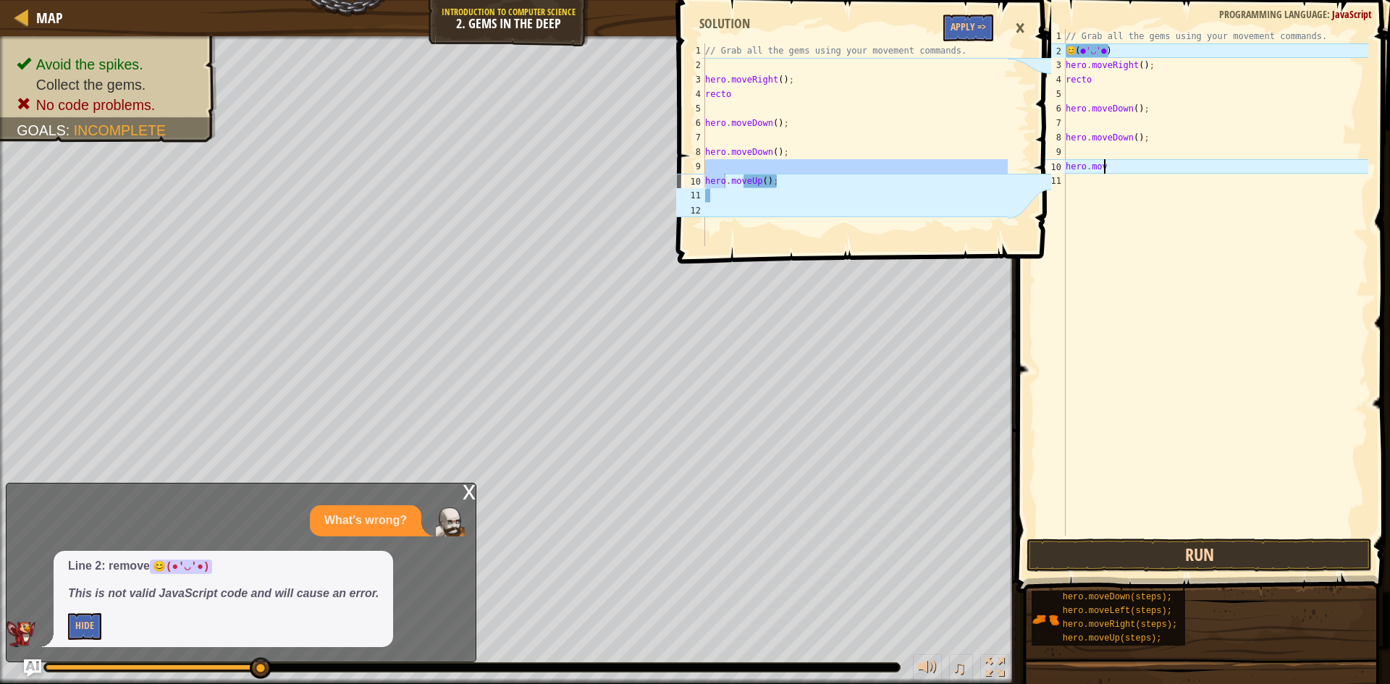
type textarea "hero.mov"
click at [1150, 542] on button "Run" at bounding box center [1199, 555] width 345 height 33
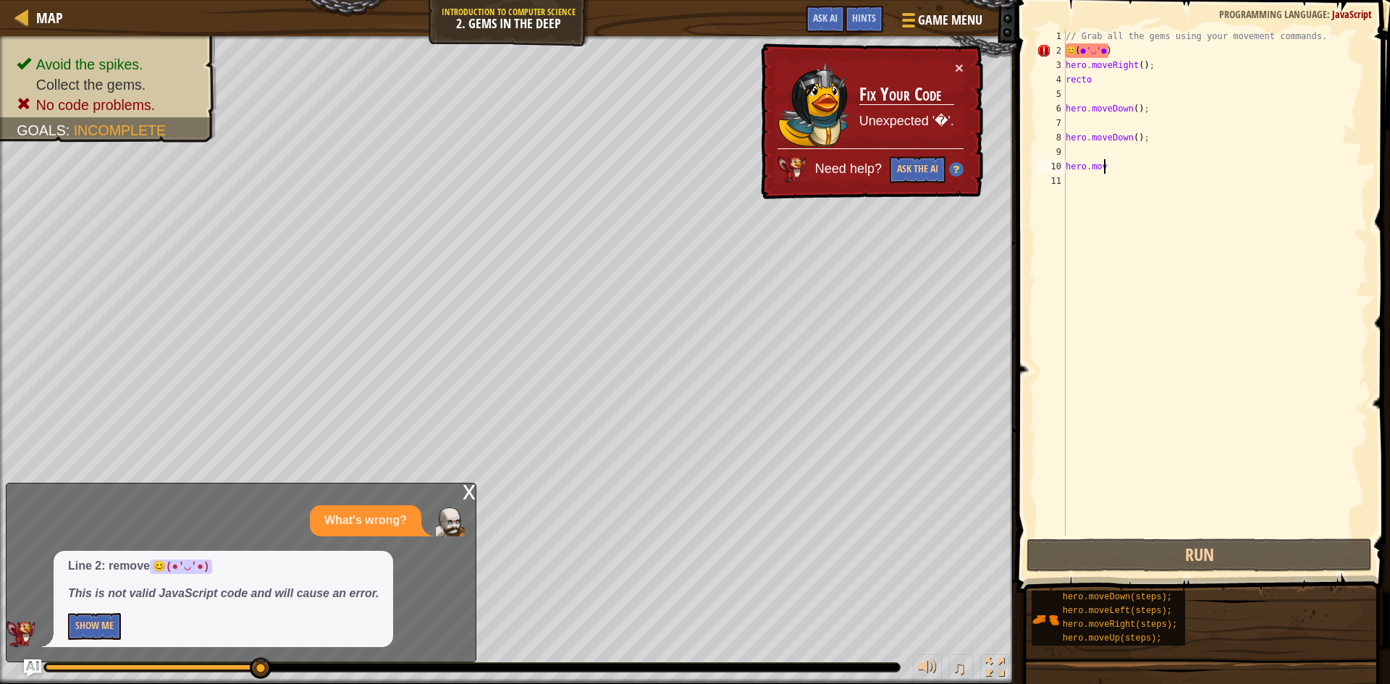
click at [1182, 180] on div "// Grab all the gems using your movement commands. 😊 ( ● '◡' ● ) hero . moveRig…" at bounding box center [1216, 297] width 306 height 536
click at [1154, 163] on div "// Grab all the gems using your movement commands. 😊 ( ● '◡' ● ) hero . moveRig…" at bounding box center [1216, 297] width 306 height 536
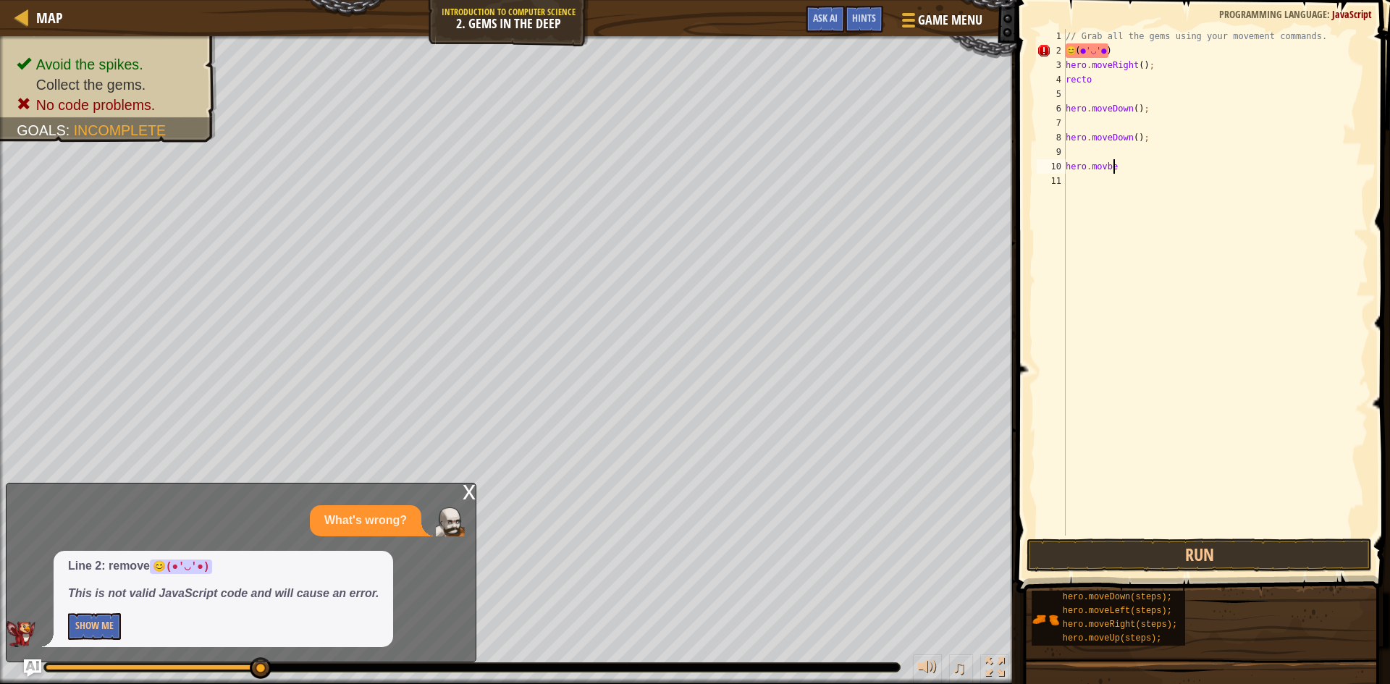
scroll to position [7, 4]
click at [1223, 547] on button "Run" at bounding box center [1199, 555] width 345 height 33
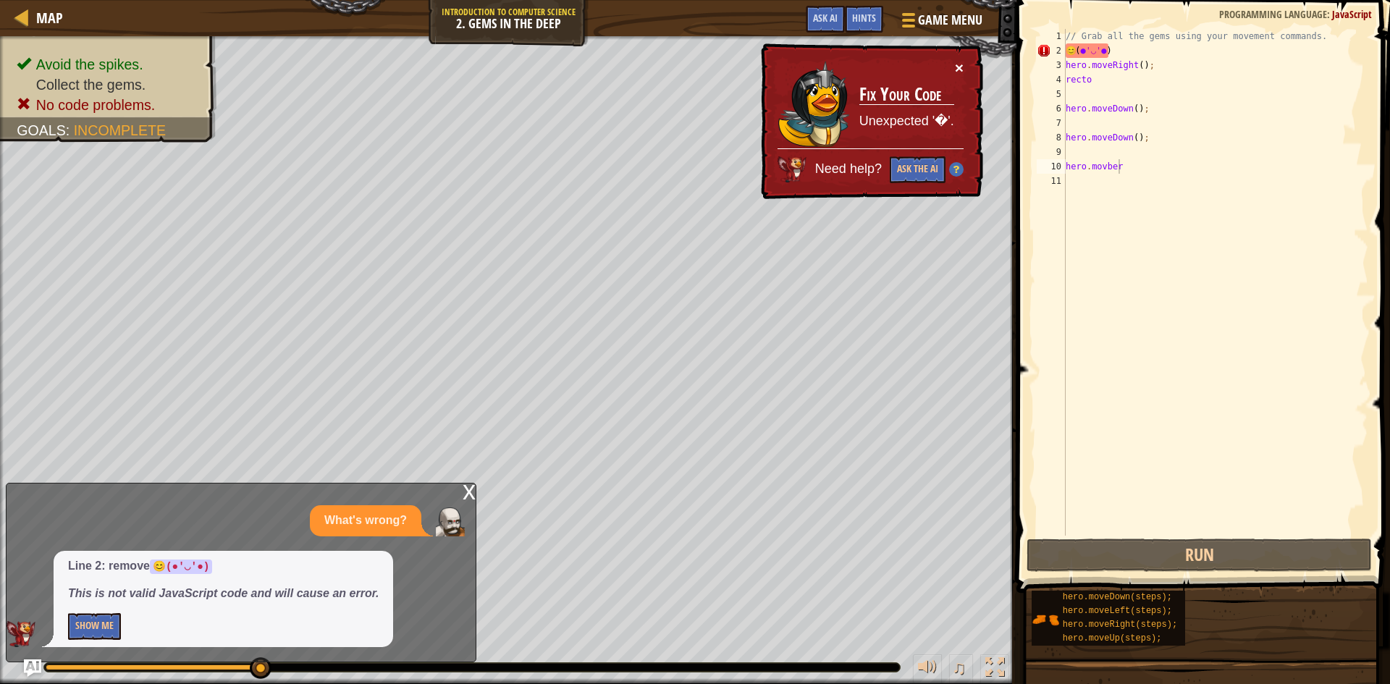
click at [959, 63] on button "×" at bounding box center [960, 69] width 9 height 15
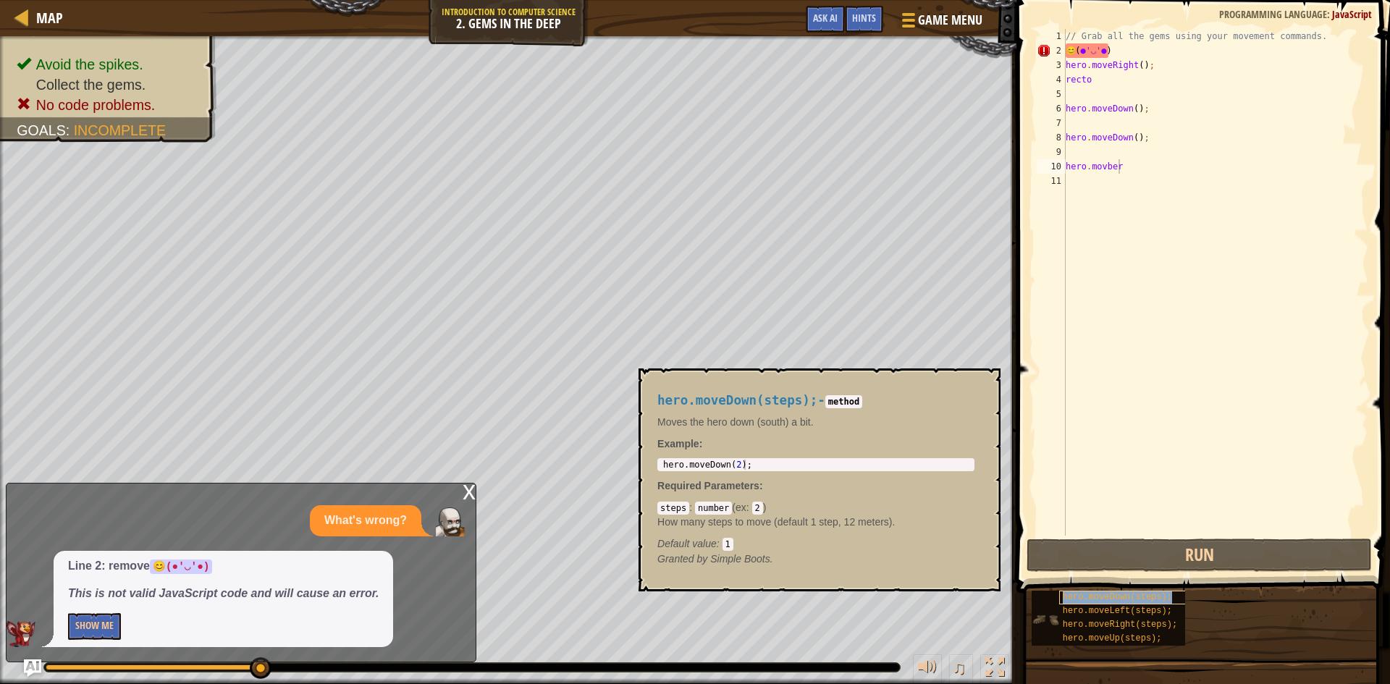
click at [1121, 602] on span "hero.moveDown(steps);" at bounding box center [1117, 597] width 109 height 10
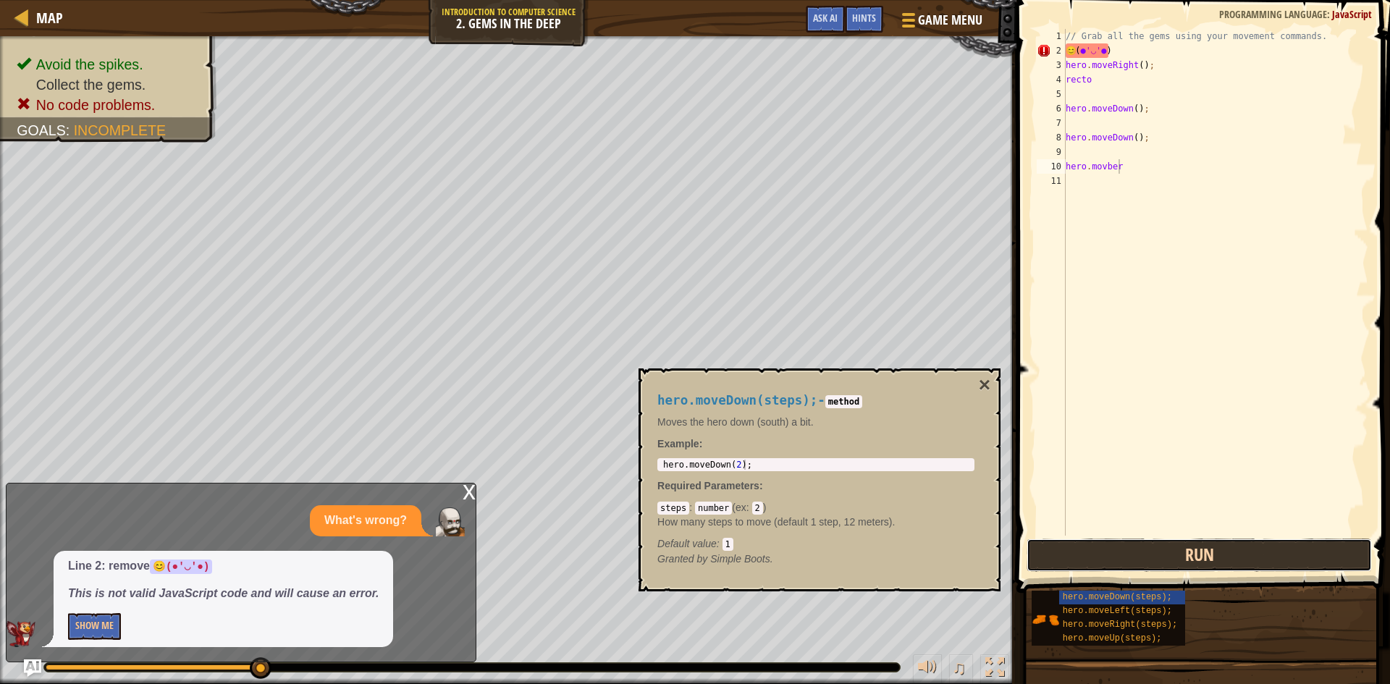
click at [1130, 563] on button "Run" at bounding box center [1199, 555] width 345 height 33
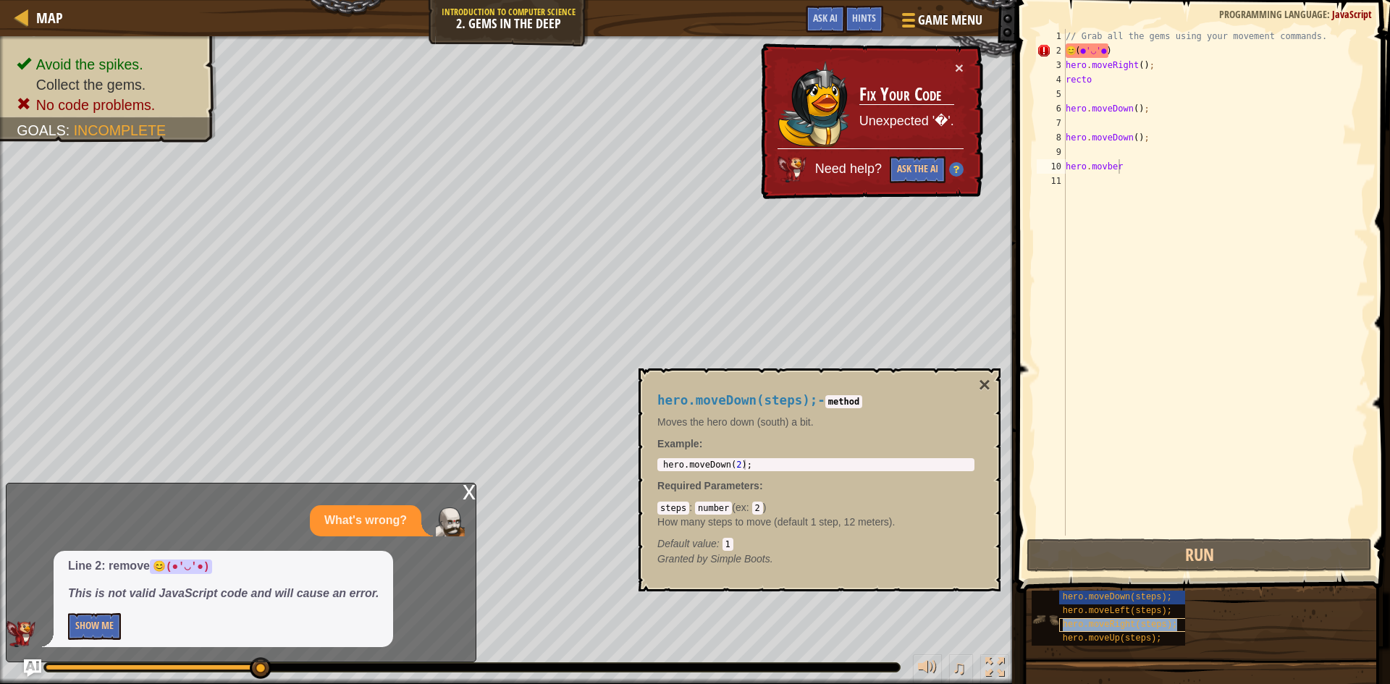
click at [1133, 623] on span "hero.moveRight(steps);" at bounding box center [1120, 625] width 114 height 10
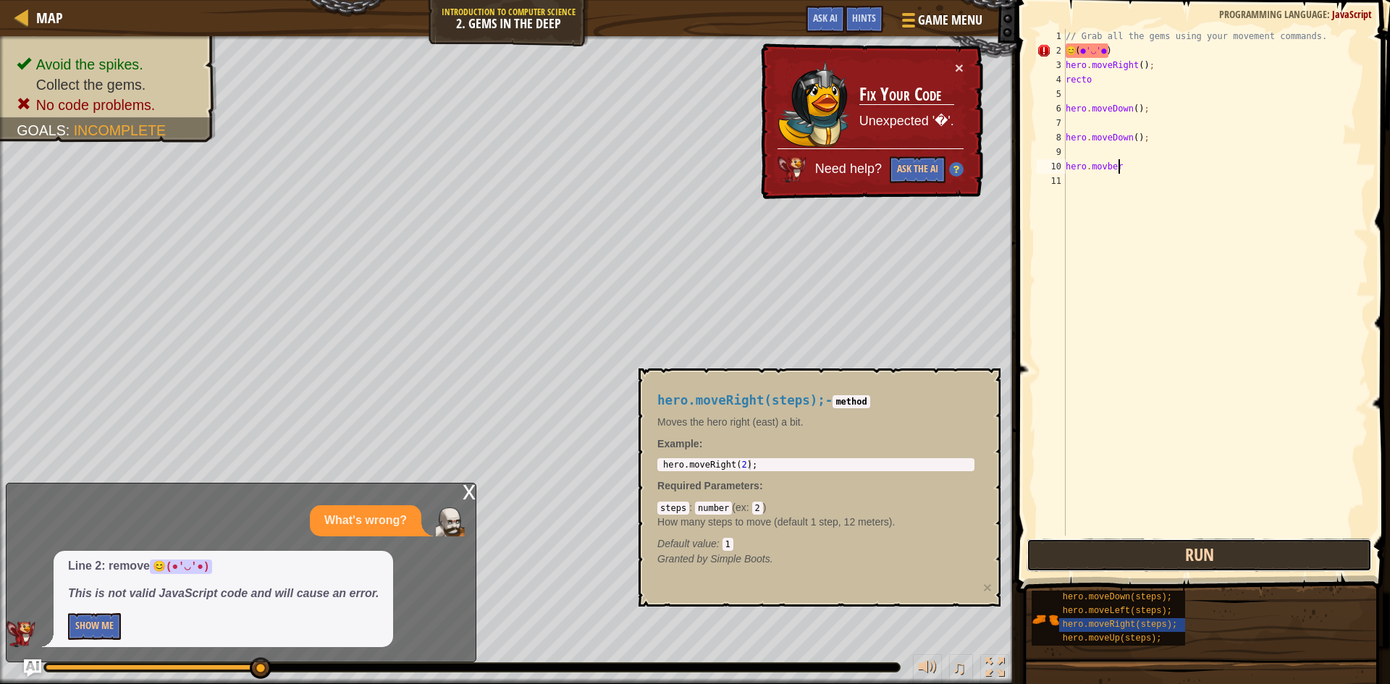
click at [1134, 565] on button "Run" at bounding box center [1199, 555] width 345 height 33
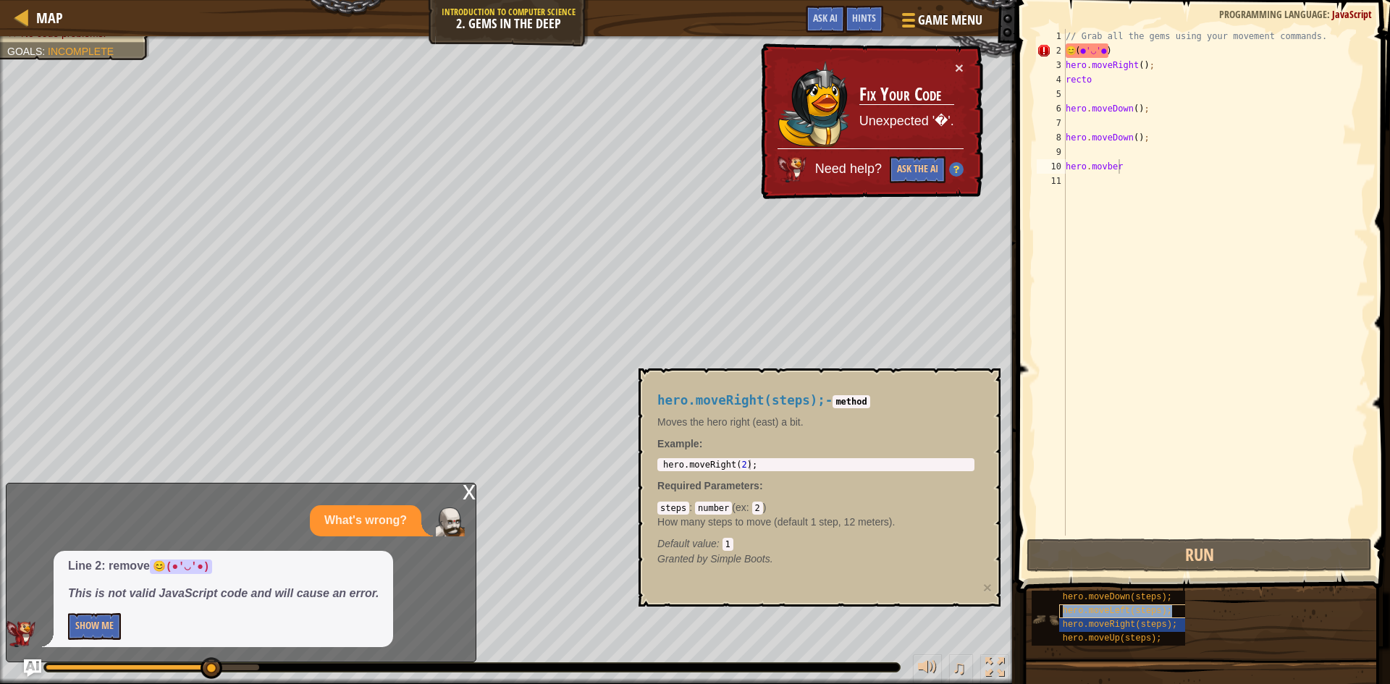
click at [1120, 610] on span "hero.moveLeft(steps);" at bounding box center [1117, 611] width 109 height 10
click at [1134, 536] on span at bounding box center [1204, 276] width 385 height 636
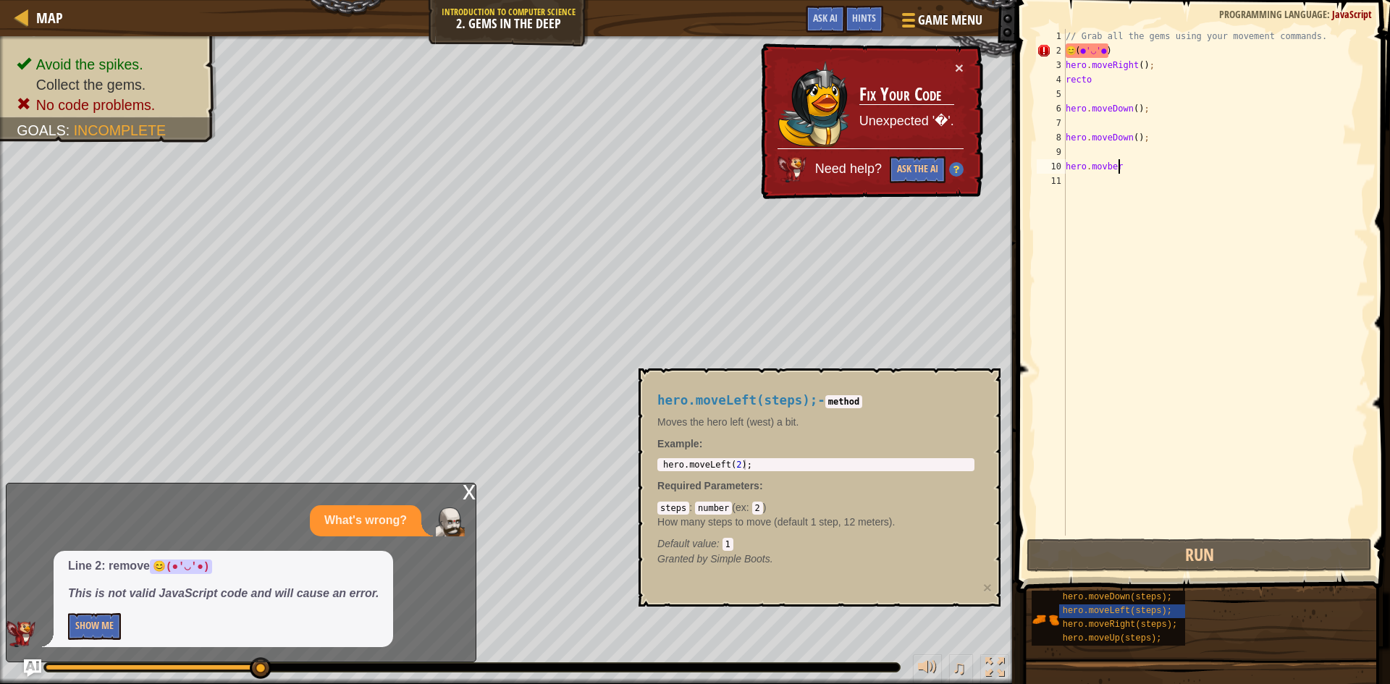
click at [1134, 536] on span at bounding box center [1204, 276] width 385 height 636
click at [1133, 550] on button "Run" at bounding box center [1199, 555] width 345 height 33
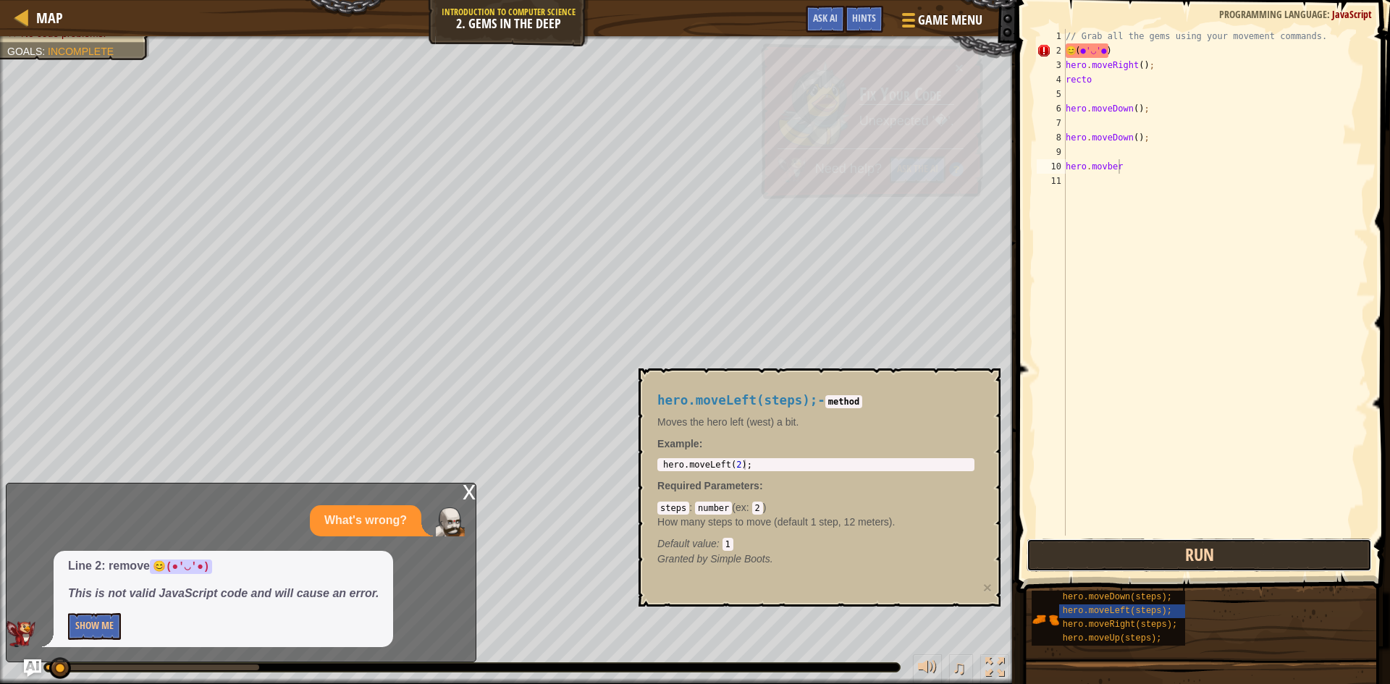
click at [1133, 550] on button "Run" at bounding box center [1199, 555] width 345 height 33
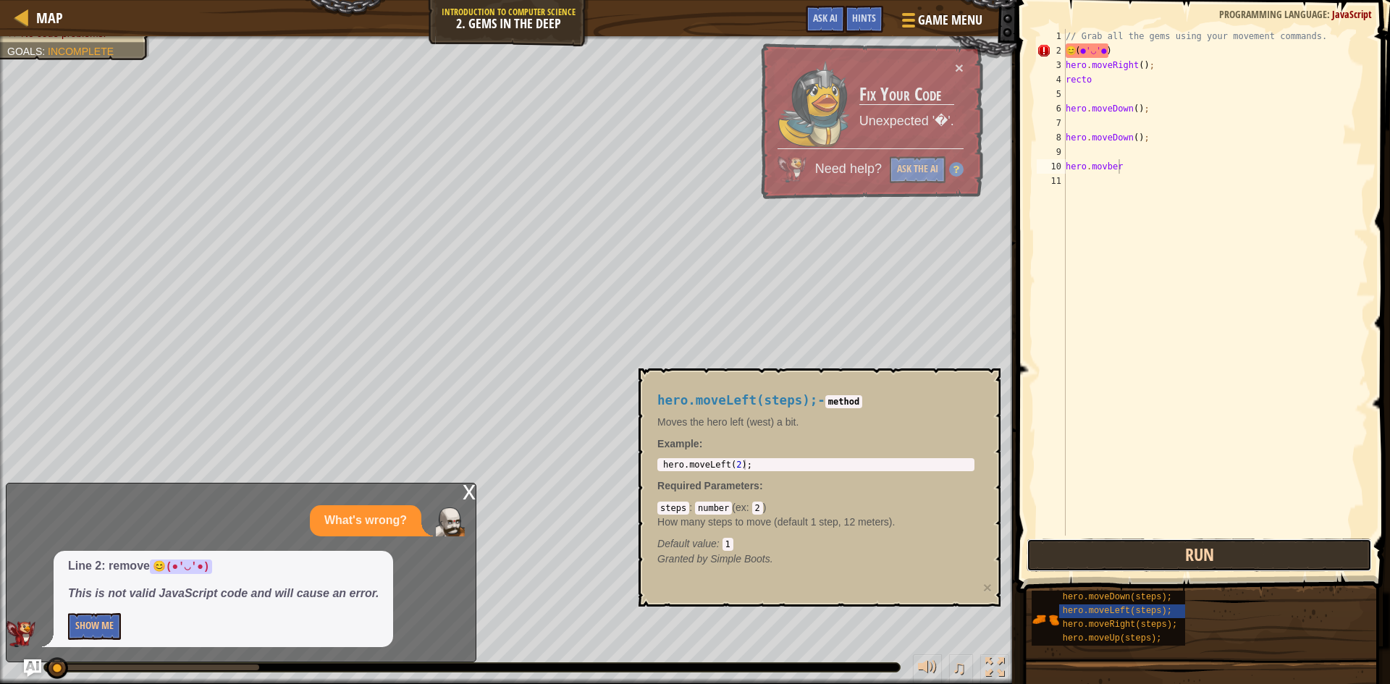
click at [1126, 571] on button "Run" at bounding box center [1199, 555] width 345 height 33
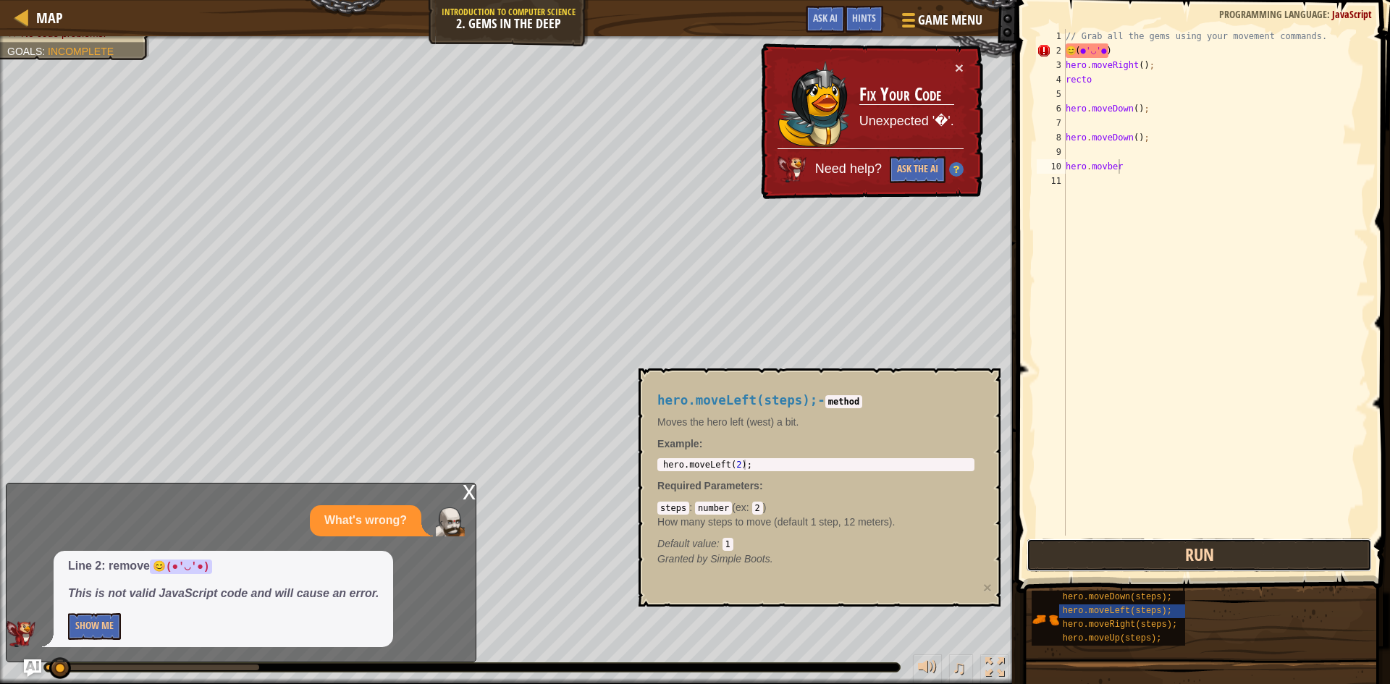
click at [1130, 568] on button "Run" at bounding box center [1199, 555] width 345 height 33
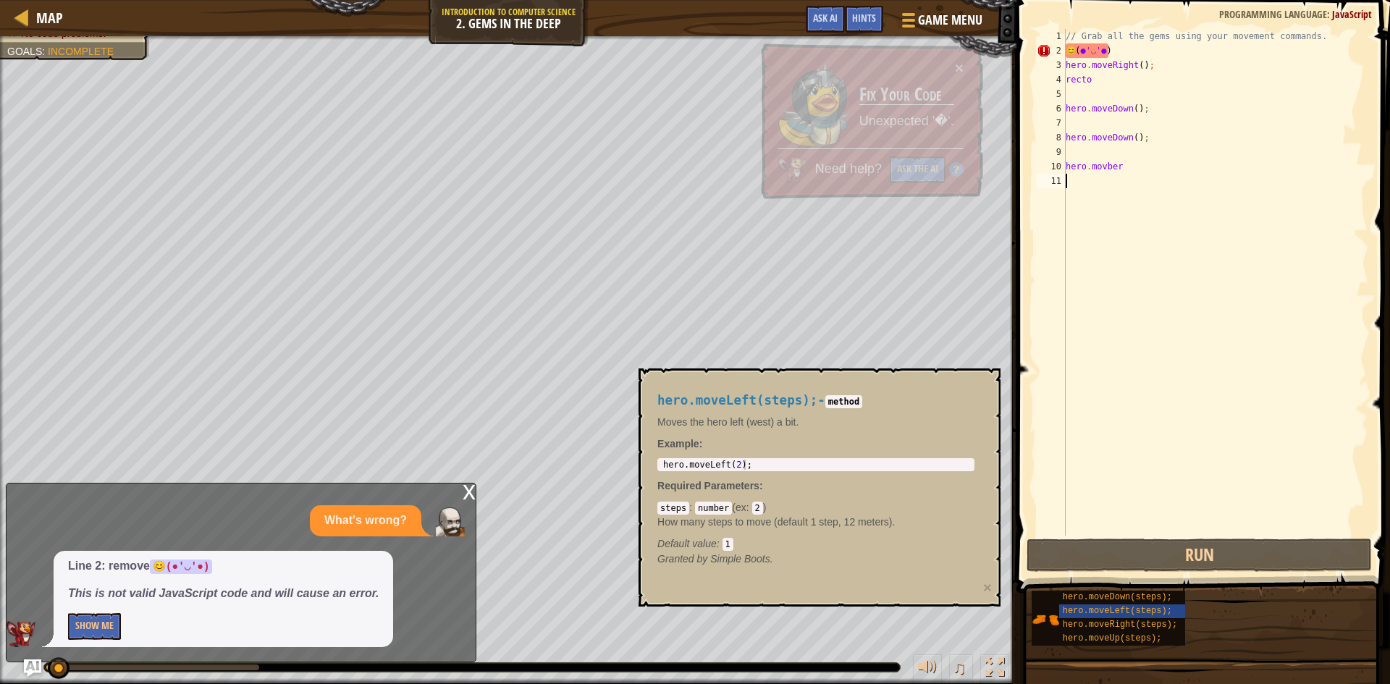
drag, startPoint x: 1143, startPoint y: 387, endPoint x: 1287, endPoint y: 127, distance: 297.9
click at [1265, 166] on div "// Grab all the gems using your movement commands. 😊 ( ● '◡' ● ) hero . moveRig…" at bounding box center [1216, 297] width 306 height 536
type textarea "hero.movber"
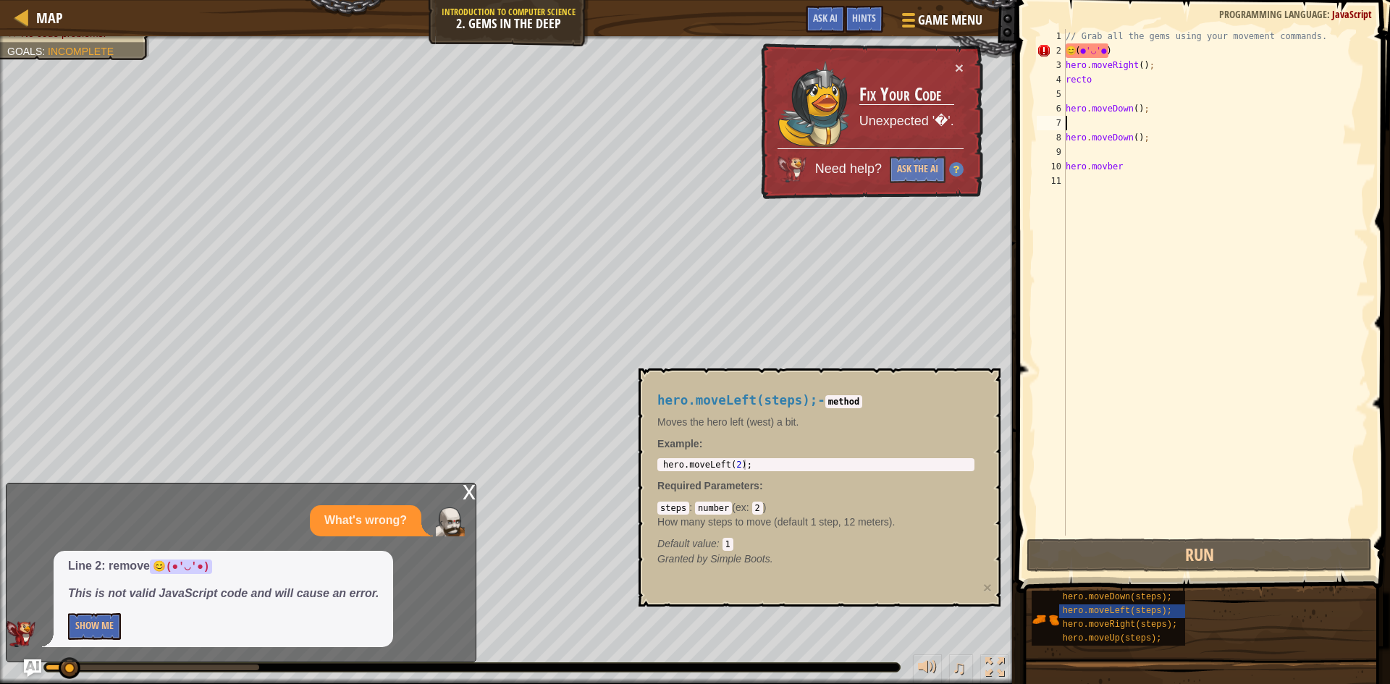
click at [1287, 127] on div "// Grab all the gems using your movement commands. 😊 ( ● '◡' ● ) hero . moveRig…" at bounding box center [1216, 297] width 306 height 536
drag, startPoint x: 1293, startPoint y: 203, endPoint x: 1296, endPoint y: 182, distance: 20.5
click at [1296, 182] on div "// Grab all the gems using your movement commands. 😊 ( ● '◡' ● ) hero . moveRig…" at bounding box center [1216, 297] width 306 height 536
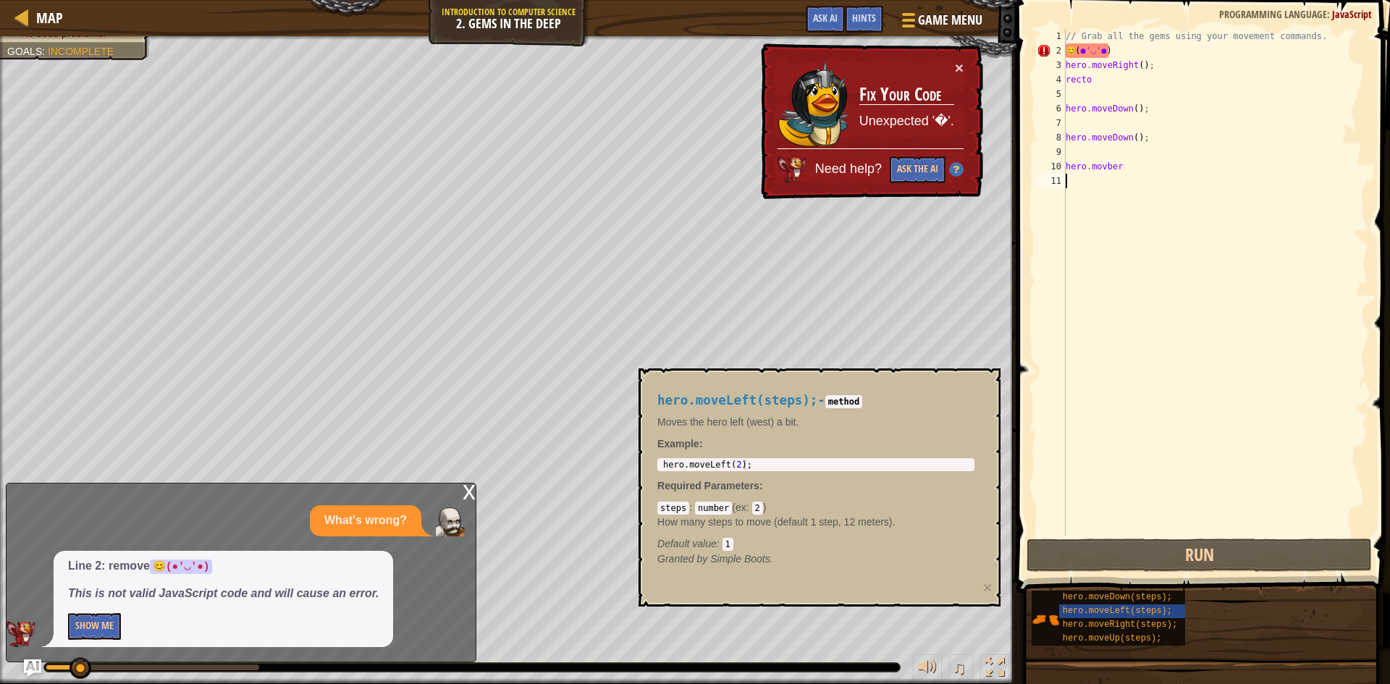
click at [1298, 166] on div "// Grab all the gems using your movement commands. 😊 ( ● '◡' ● ) hero . moveRig…" at bounding box center [1216, 297] width 306 height 536
type textarea "hero.movber"
click at [1297, 197] on div "// Grab all the gems using your movement commands. 😊 ( ● '◡' ● ) hero . moveRig…" at bounding box center [1216, 297] width 306 height 536
drag, startPoint x: 1302, startPoint y: 190, endPoint x: 1314, endPoint y: 209, distance: 22.5
click at [1302, 186] on div "// Grab all the gems using your movement commands. 😊 ( ● '◡' ● ) hero . moveRig…" at bounding box center [1216, 297] width 306 height 536
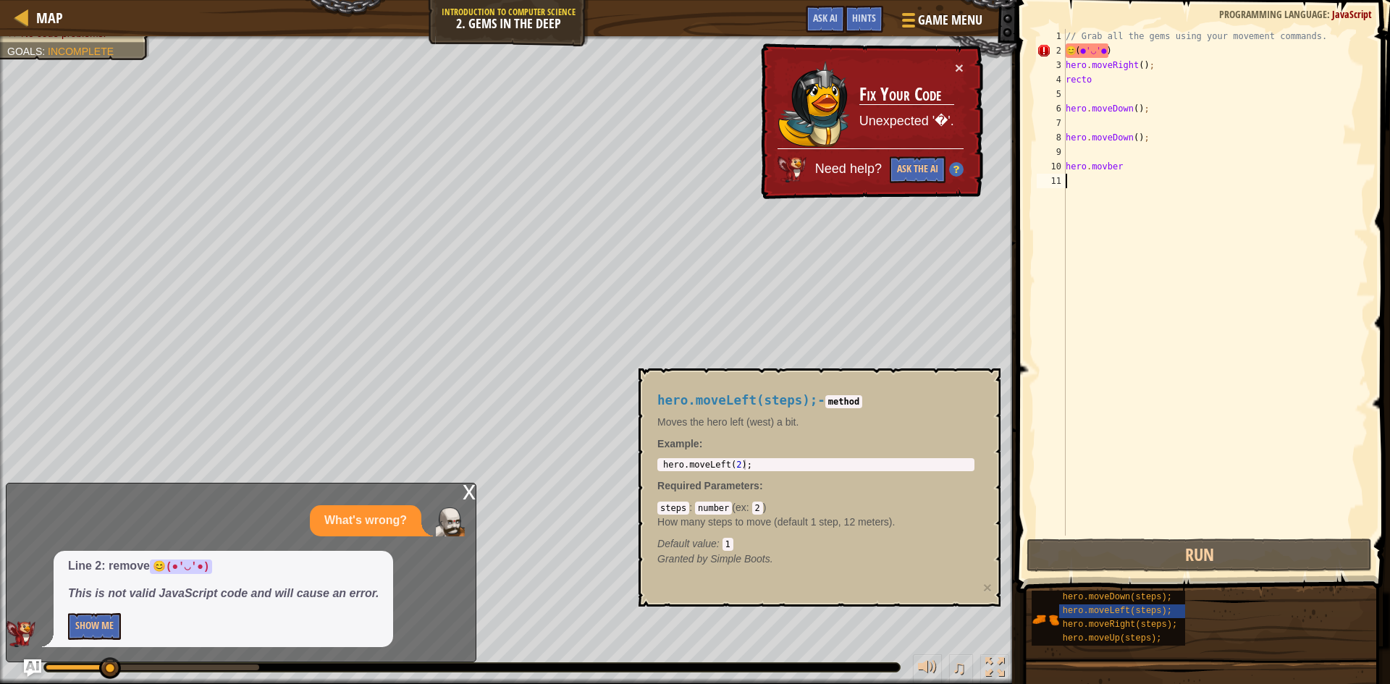
drag, startPoint x: 1314, startPoint y: 209, endPoint x: 1334, endPoint y: 196, distance: 23.5
click at [1317, 209] on div "// Grab all the gems using your movement commands. 😊 ( ● '◡' ● ) hero . moveRig…" at bounding box center [1216, 297] width 306 height 536
type textarea "o6y3"
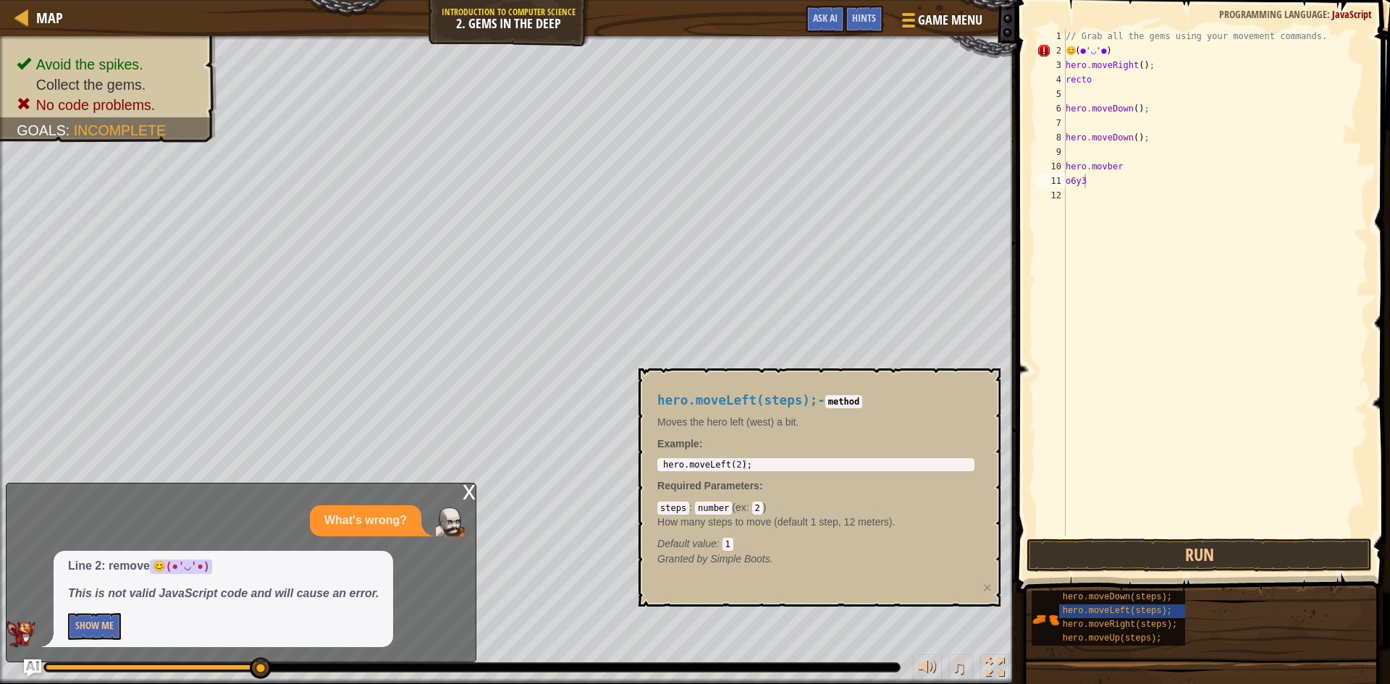
click at [847, 405] on code "method" at bounding box center [844, 401] width 37 height 13
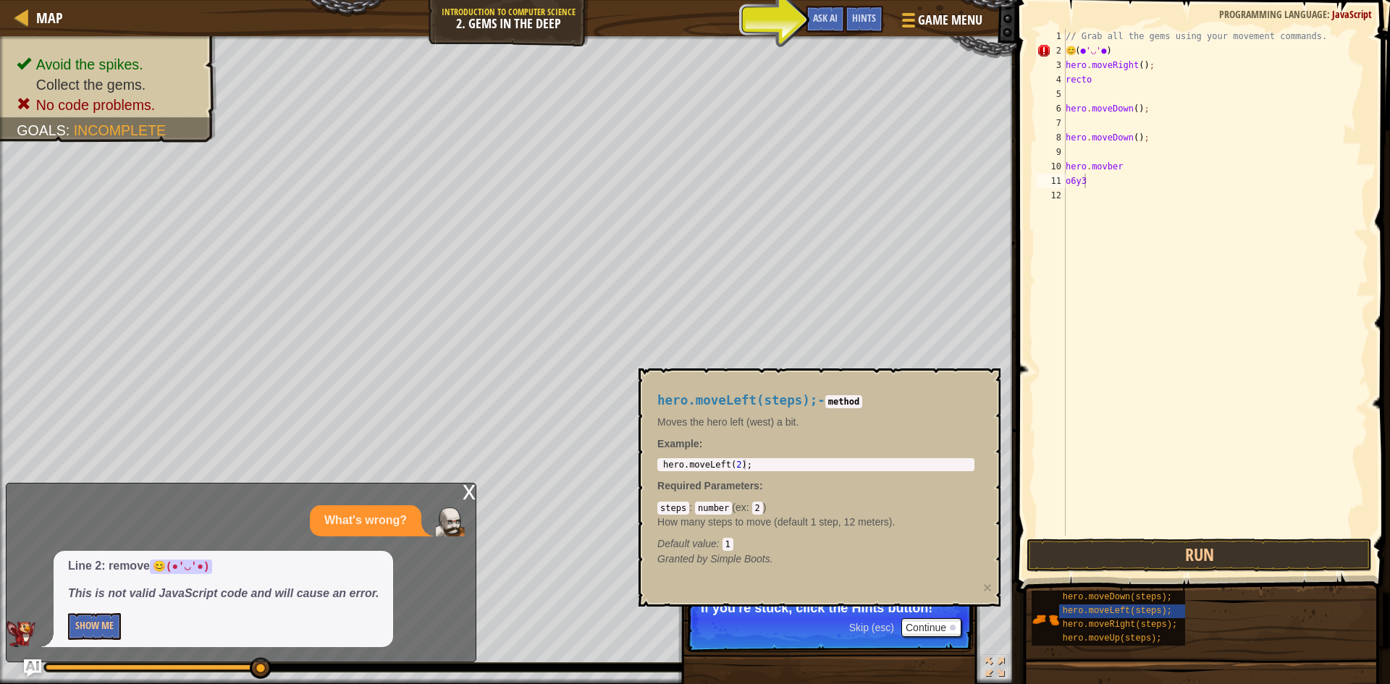
click at [705, 508] on code "number" at bounding box center [713, 508] width 37 height 13
click at [760, 511] on div "steps : number ( ex : 2 ) How many steps to move (default 1 step, 12 meters). D…" at bounding box center [816, 525] width 317 height 51
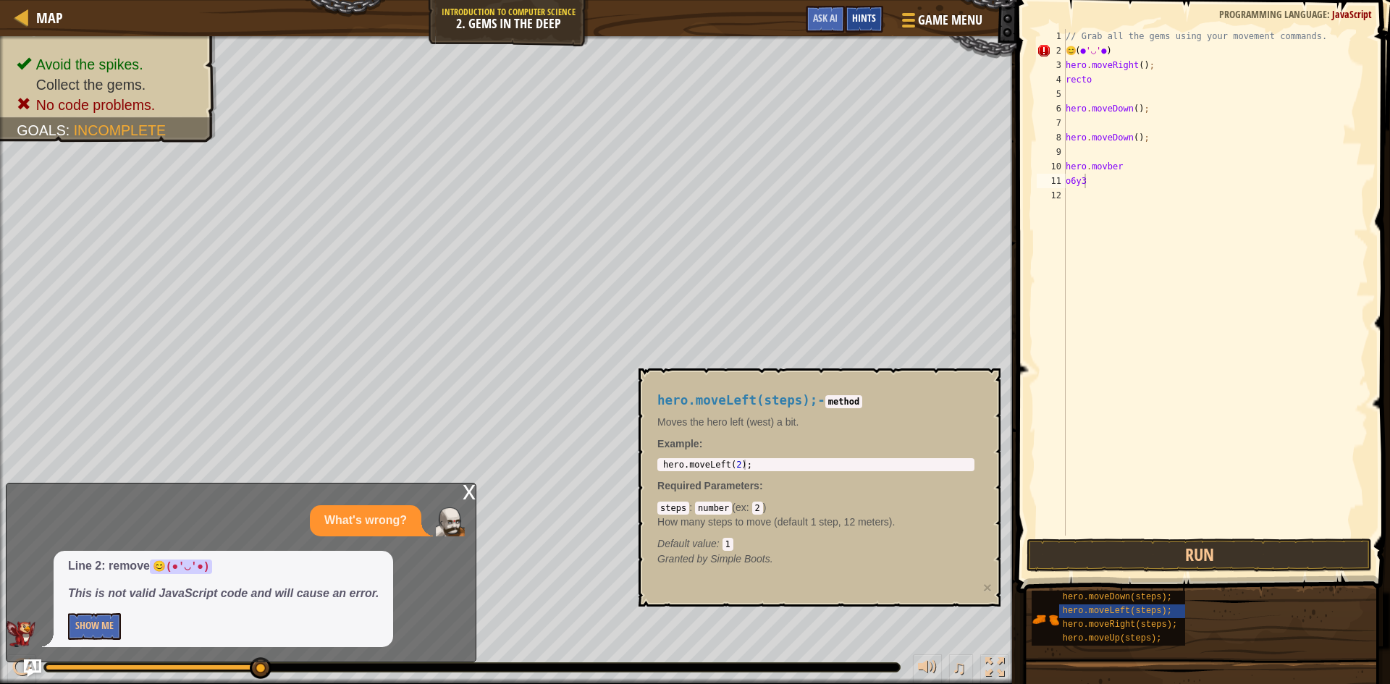
click at [875, 22] on span "Hints" at bounding box center [864, 18] width 24 height 14
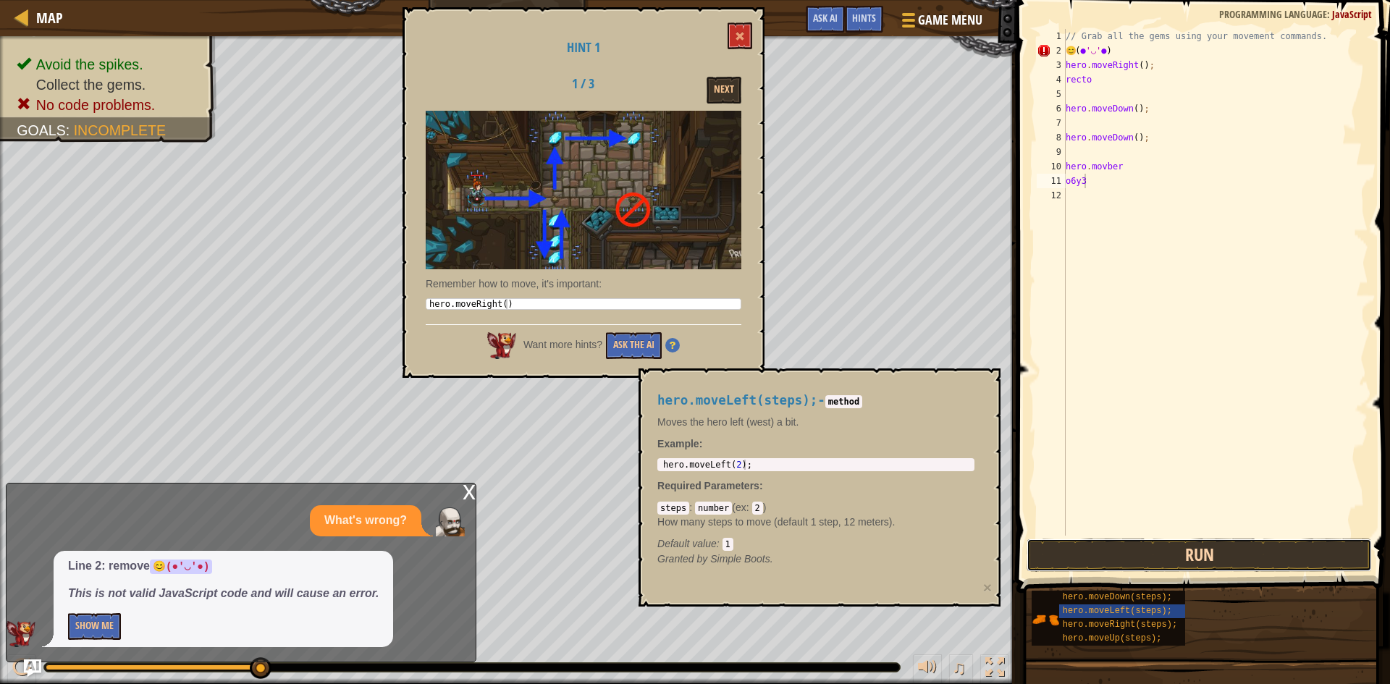
click at [1194, 552] on button "Run" at bounding box center [1199, 555] width 345 height 33
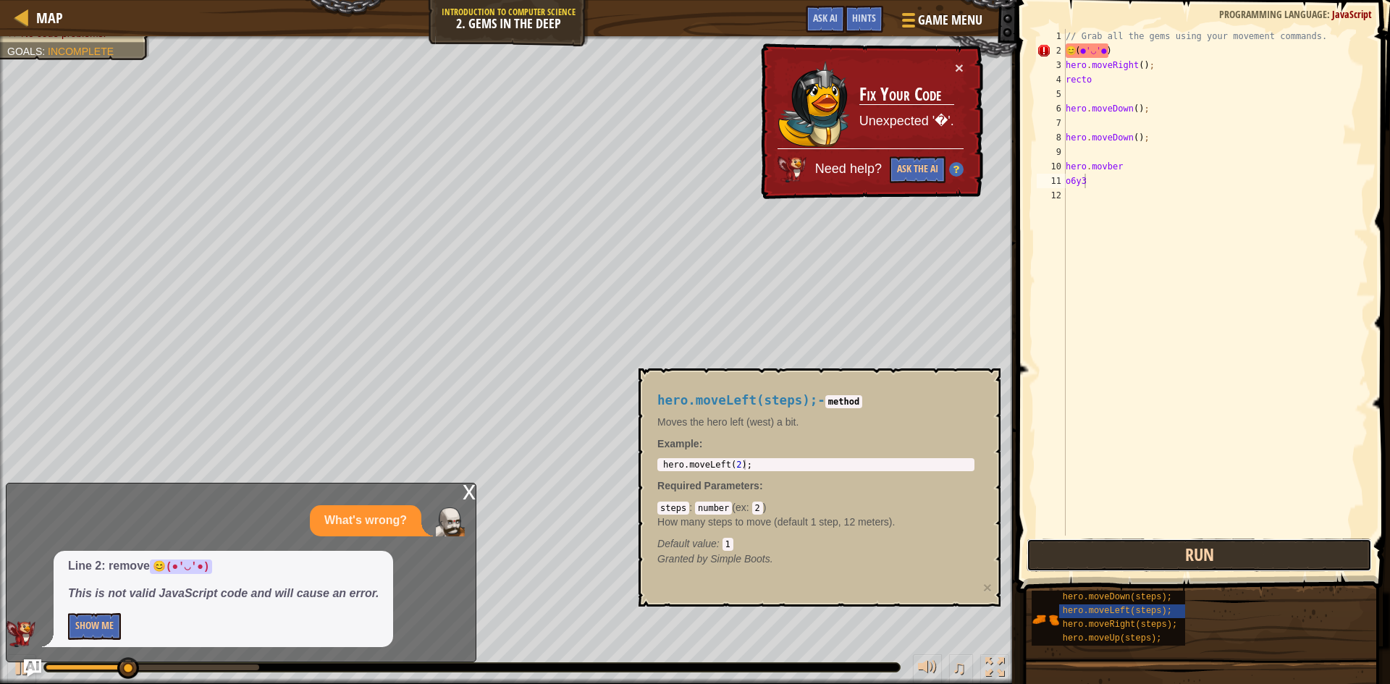
click at [1194, 552] on button "Run" at bounding box center [1199, 555] width 345 height 33
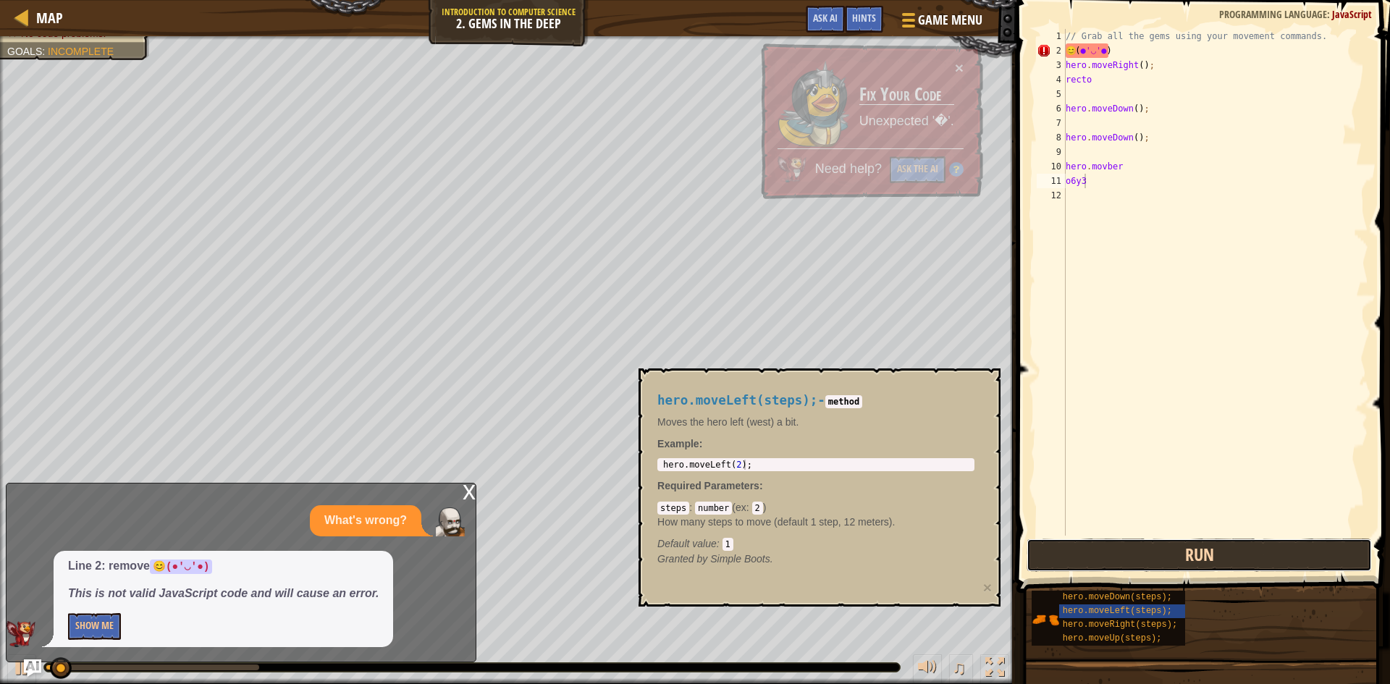
drag, startPoint x: 1194, startPoint y: 552, endPoint x: 1183, endPoint y: 535, distance: 19.9
click at [1189, 545] on button "Run" at bounding box center [1199, 555] width 345 height 33
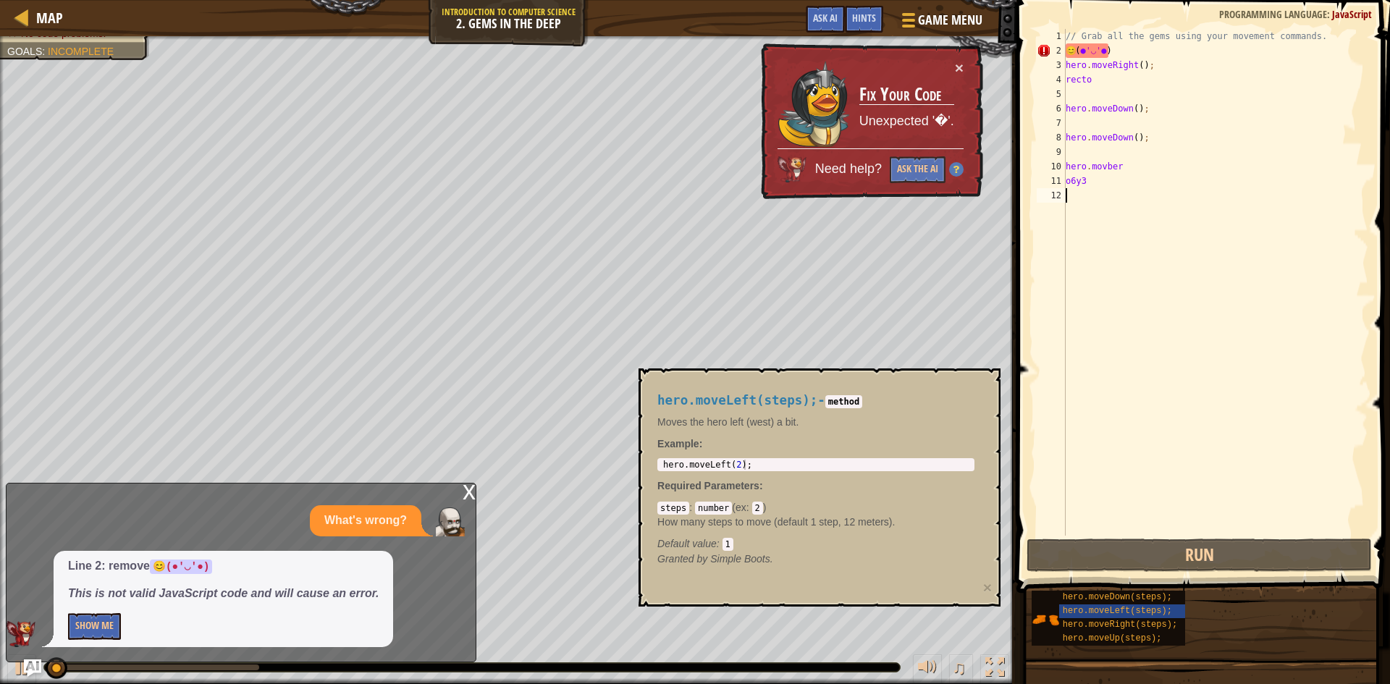
click at [1186, 536] on div "o6y3 1 2 3 4 5 6 7 8 9 10 11 12 // Grab all the gems using your movement comman…" at bounding box center [1201, 325] width 378 height 636
click at [1186, 536] on span at bounding box center [1204, 276] width 385 height 636
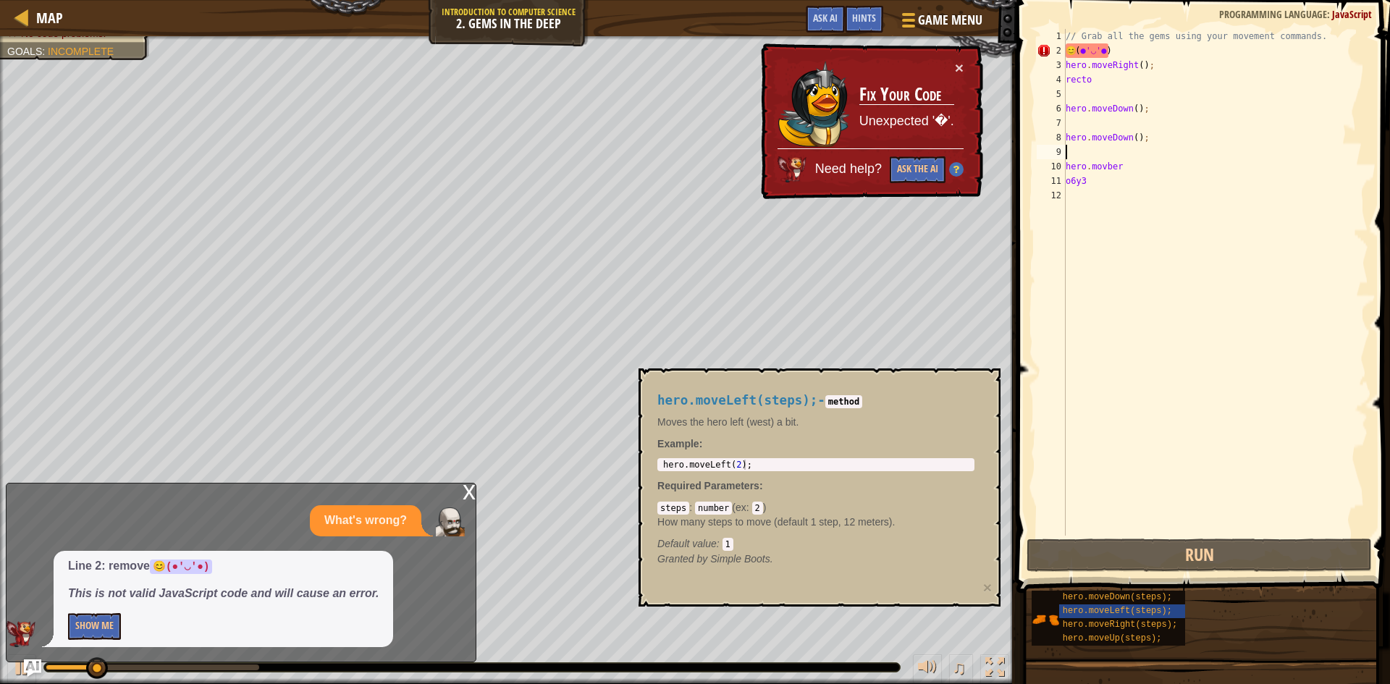
click at [1151, 157] on div "// Grab all the gems using your movement commands. 😊 ( ● '◡' ● ) hero . moveRig…" at bounding box center [1216, 297] width 306 height 536
click at [1159, 167] on div "// Grab all the gems using your movement commands. 😊 ( ● '◡' ● ) hero . moveRig…" at bounding box center [1216, 297] width 306 height 536
drag, startPoint x: 1159, startPoint y: 167, endPoint x: 1149, endPoint y: 177, distance: 13.8
click at [1154, 172] on div "// Grab all the gems using your movement commands. 😊 ( ● '◡' ● ) hero . moveRig…" at bounding box center [1216, 297] width 306 height 536
click at [1147, 180] on div "// Grab all the gems using your movement commands. 😊 ( ● '◡' ● ) hero . moveRig…" at bounding box center [1216, 297] width 306 height 536
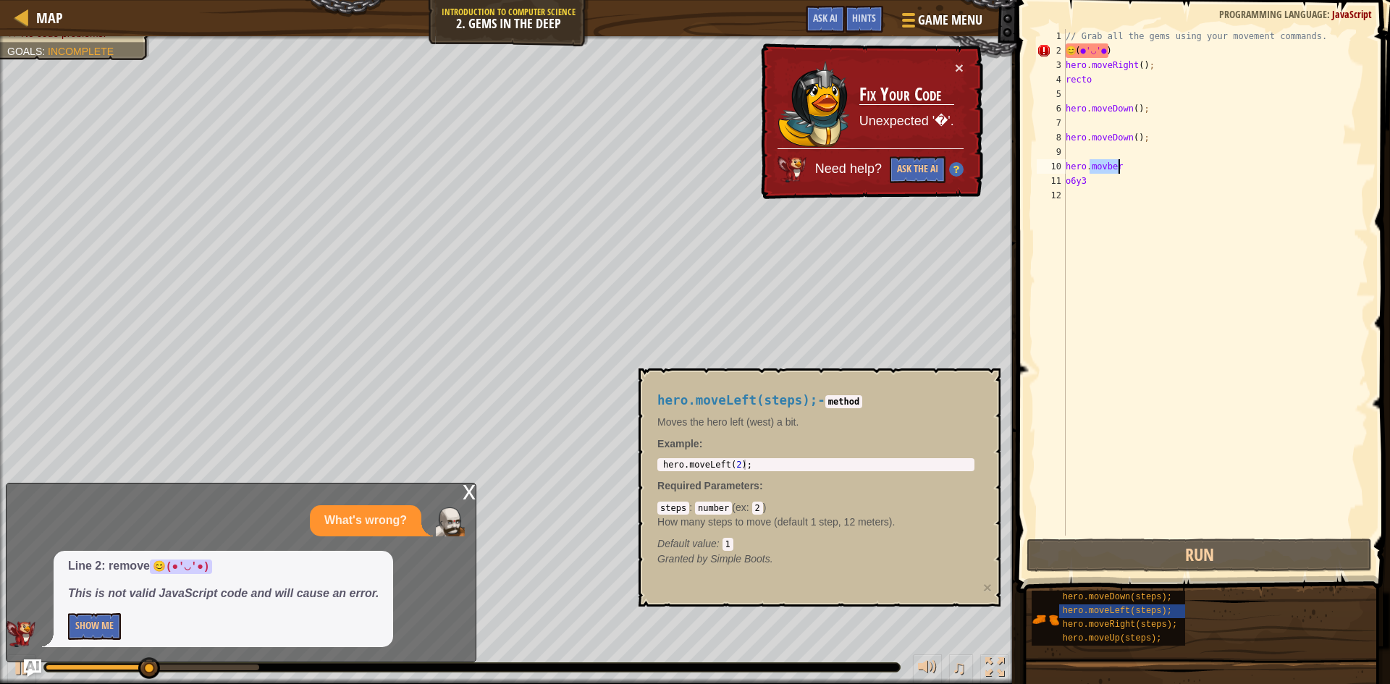
type textarea "o6y3"
drag, startPoint x: 1145, startPoint y: 184, endPoint x: 1137, endPoint y: 188, distance: 9.1
click at [1141, 186] on div "// Grab all the gems using your movement commands. 😊 ( ● '◡' ● ) hero . moveRig…" at bounding box center [1216, 297] width 306 height 536
click at [1132, 195] on div "// Grab all the gems using your movement commands. 😊 ( ● '◡' ● ) hero . moveRig…" at bounding box center [1216, 297] width 306 height 536
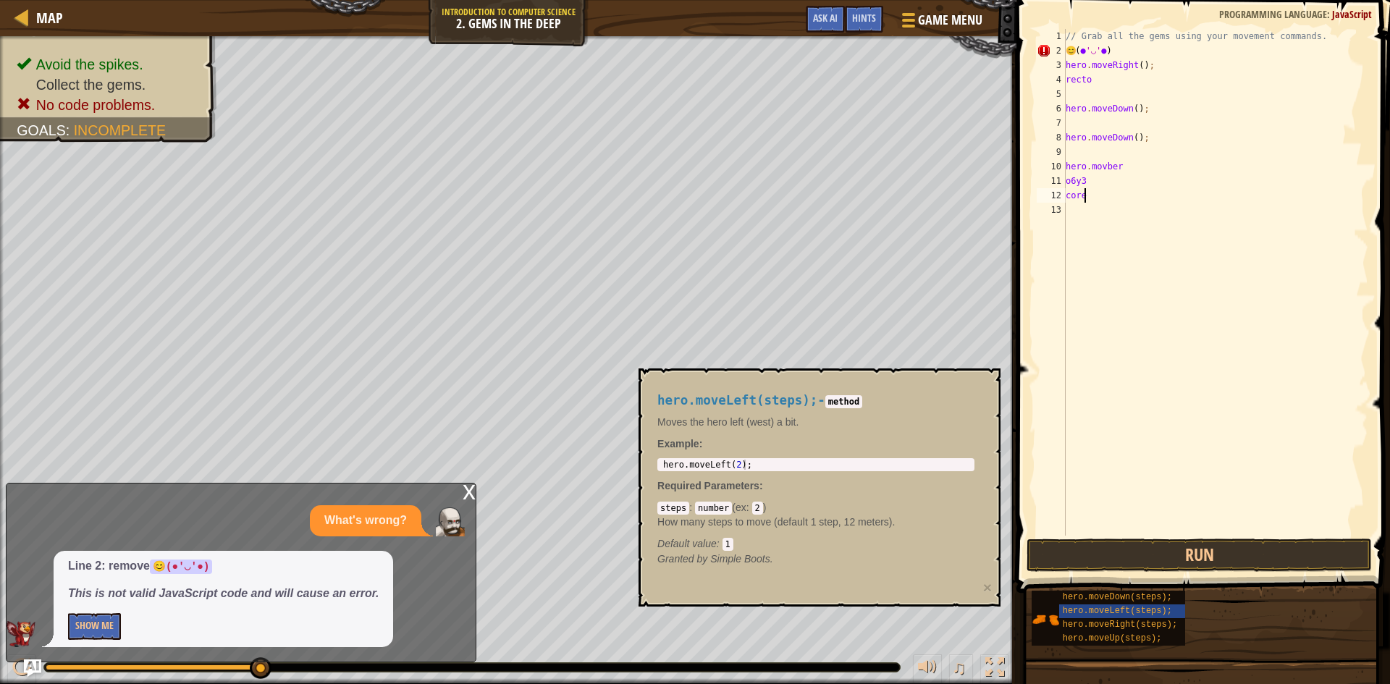
scroll to position [7, 1]
type textarea "core"
click at [1208, 567] on button "Run" at bounding box center [1199, 555] width 345 height 33
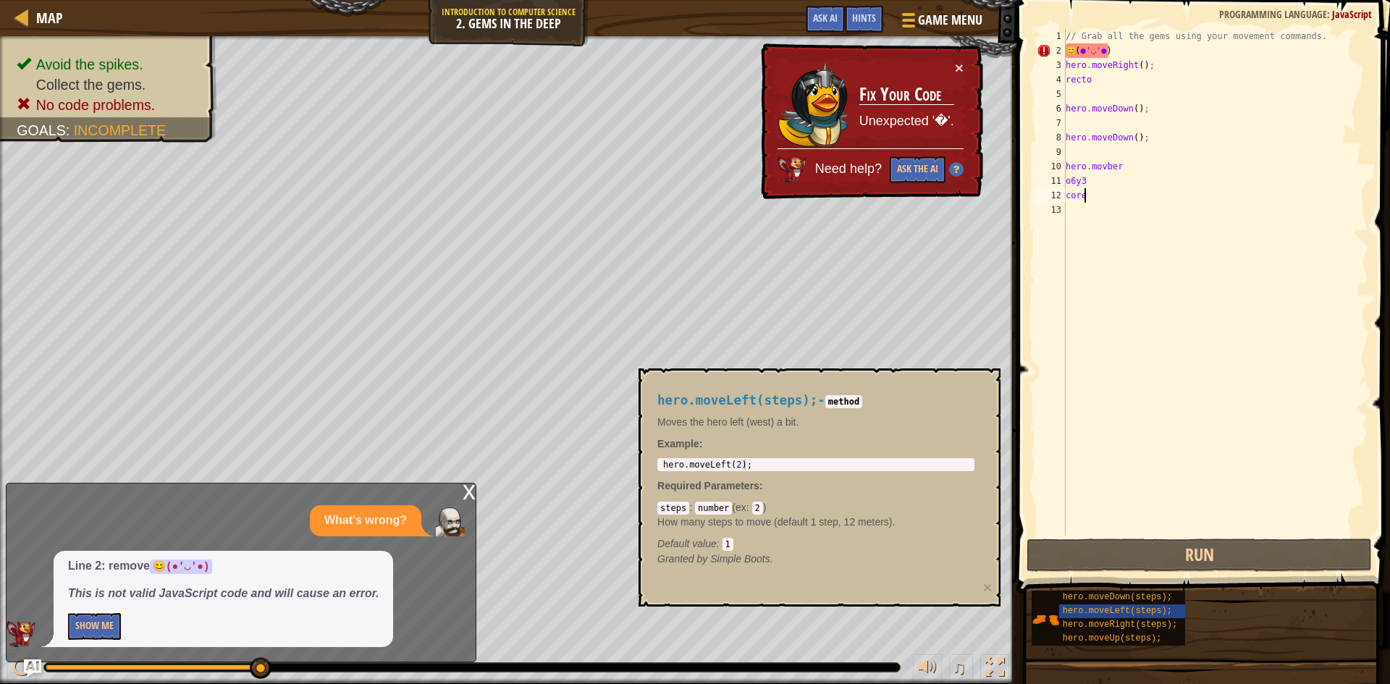
click at [312, 22] on div "Map Introduction to Computer Science 2. Gems in the Deep Game Menu Done Hints A…" at bounding box center [695, 342] width 1390 height 684
click at [210, 2] on div "Map Introduction to Computer Science 2. Gems in the Deep Game Menu Done Hints A…" at bounding box center [695, 342] width 1390 height 684
drag, startPoint x: 210, startPoint y: 20, endPoint x: 215, endPoint y: 59, distance: 40.2
click at [215, 59] on div "Map Introduction to Computer Science 2. Gems in the Deep Game Menu Done Hints A…" at bounding box center [695, 342] width 1390 height 684
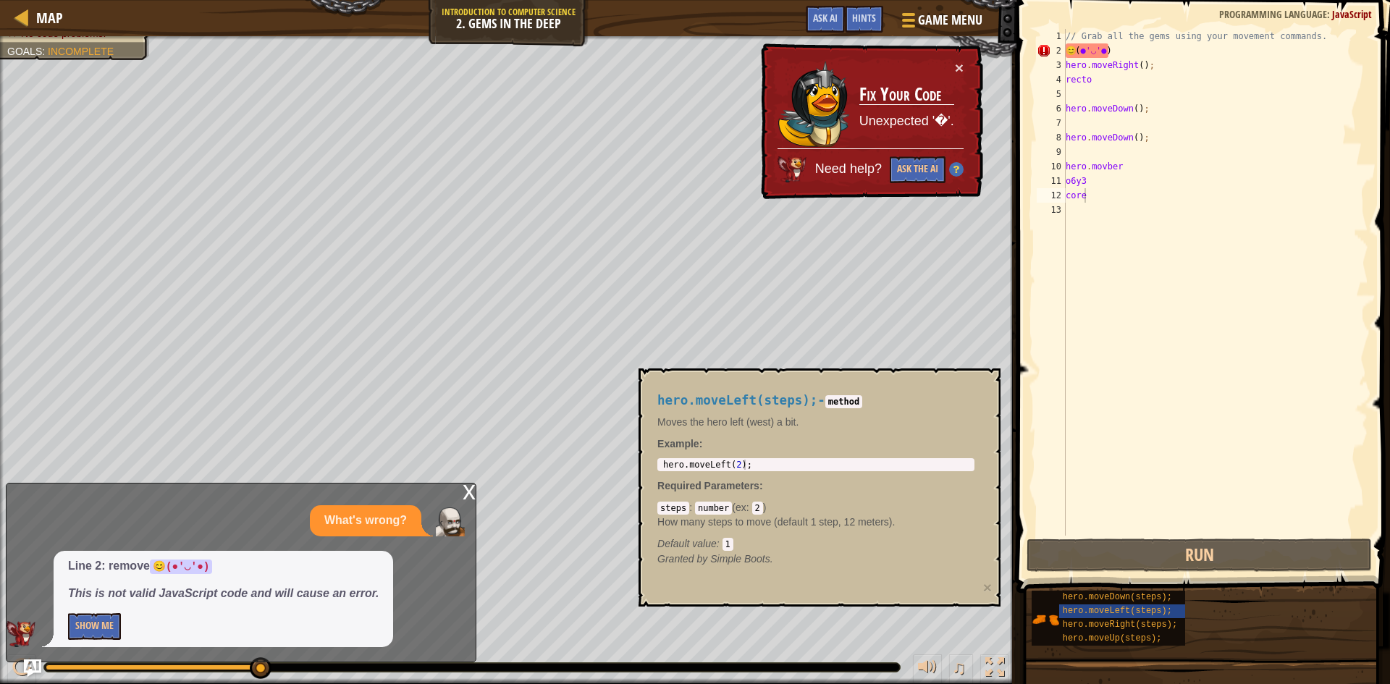
click at [464, 495] on div "x" at bounding box center [469, 491] width 13 height 14
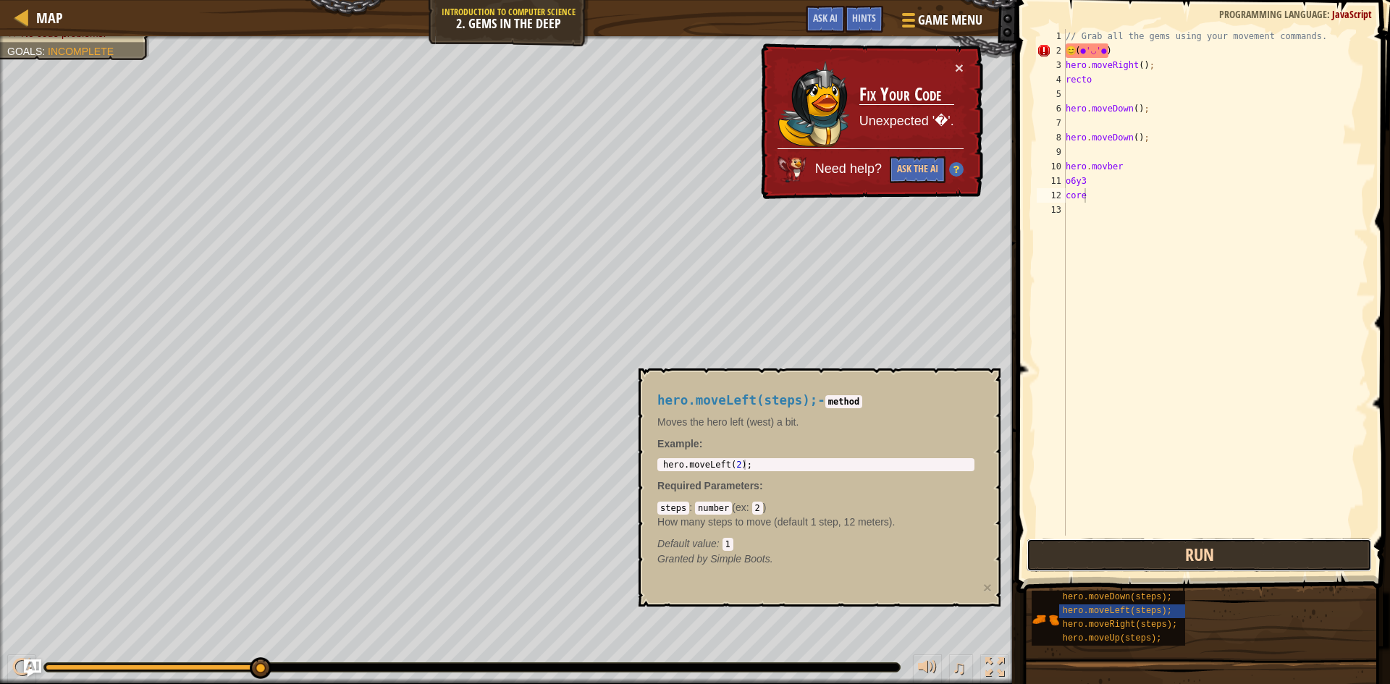
click at [1157, 552] on button "Run" at bounding box center [1199, 555] width 345 height 33
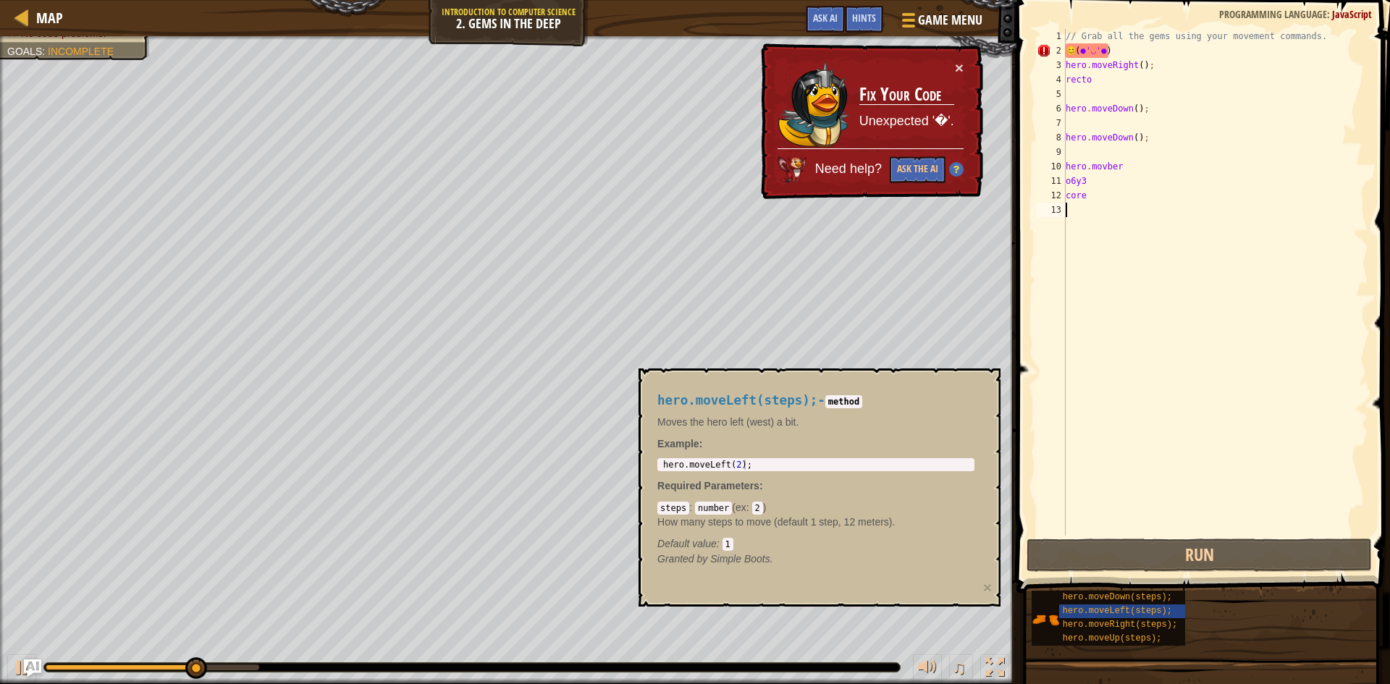
click at [1090, 219] on div "// Grab all the gems using your movement commands. 😊 ( ● '◡' ● ) hero . moveRig…" at bounding box center [1216, 297] width 306 height 536
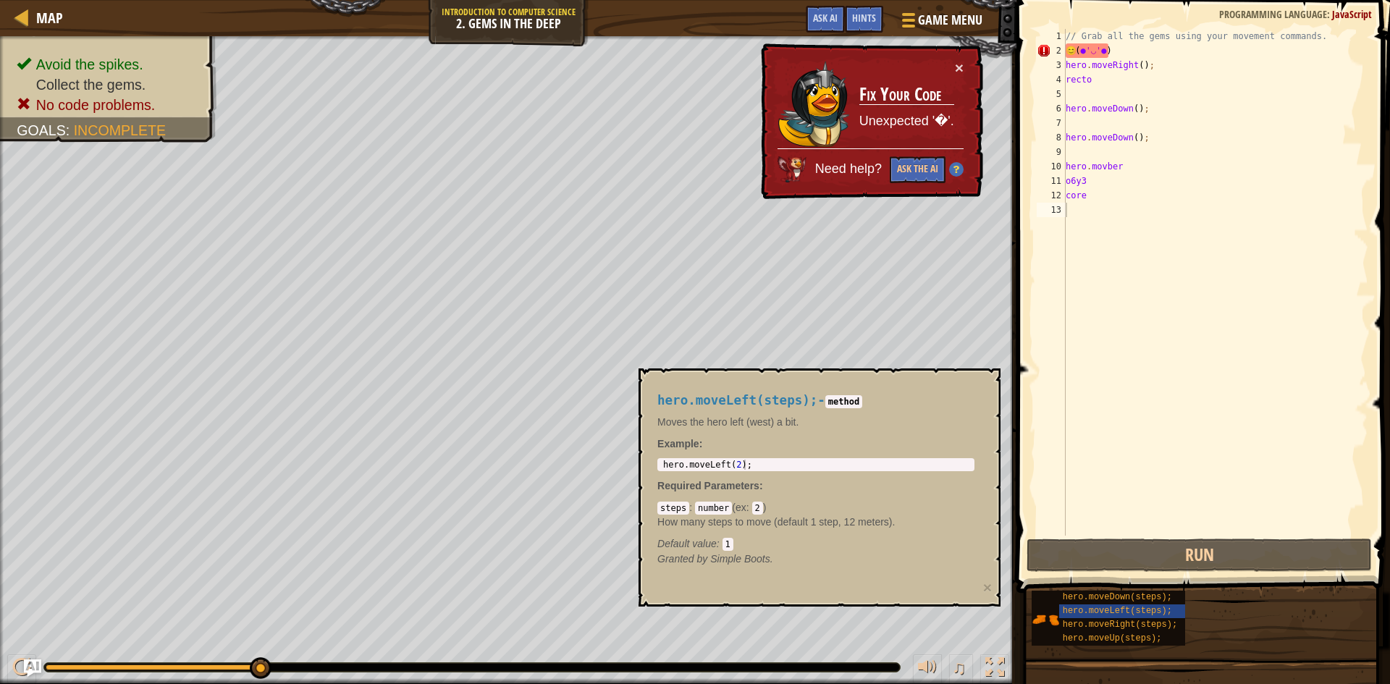
click at [844, 408] on code "method" at bounding box center [844, 401] width 37 height 13
